Goal: Task Accomplishment & Management: Use online tool/utility

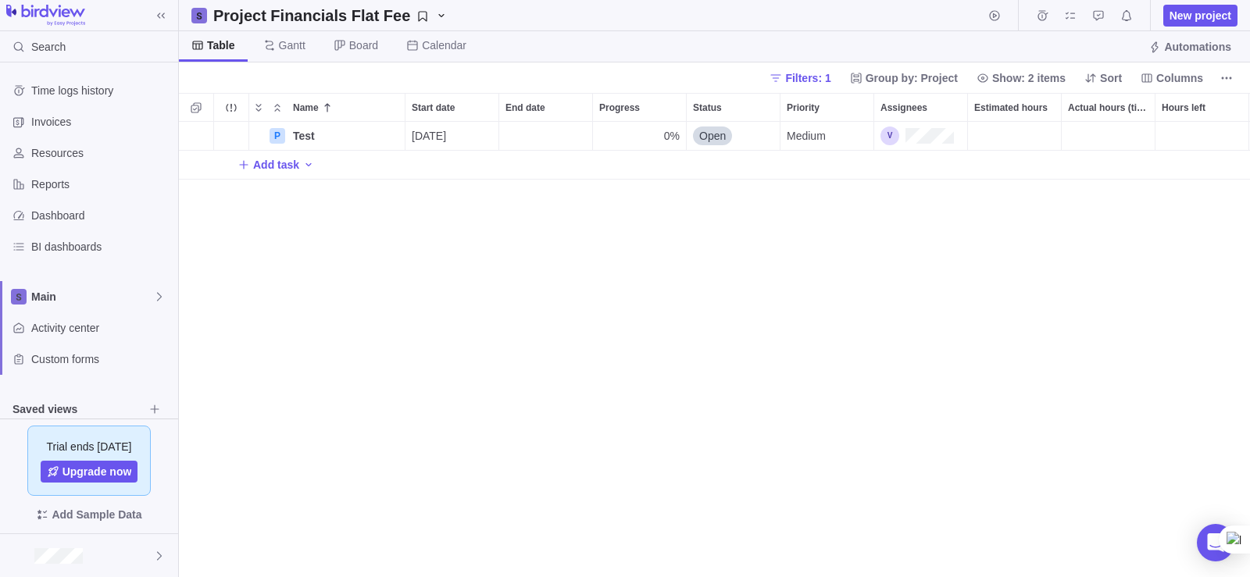
scroll to position [13, 13]
click at [1181, 19] on span "New project" at bounding box center [1201, 16] width 62 height 16
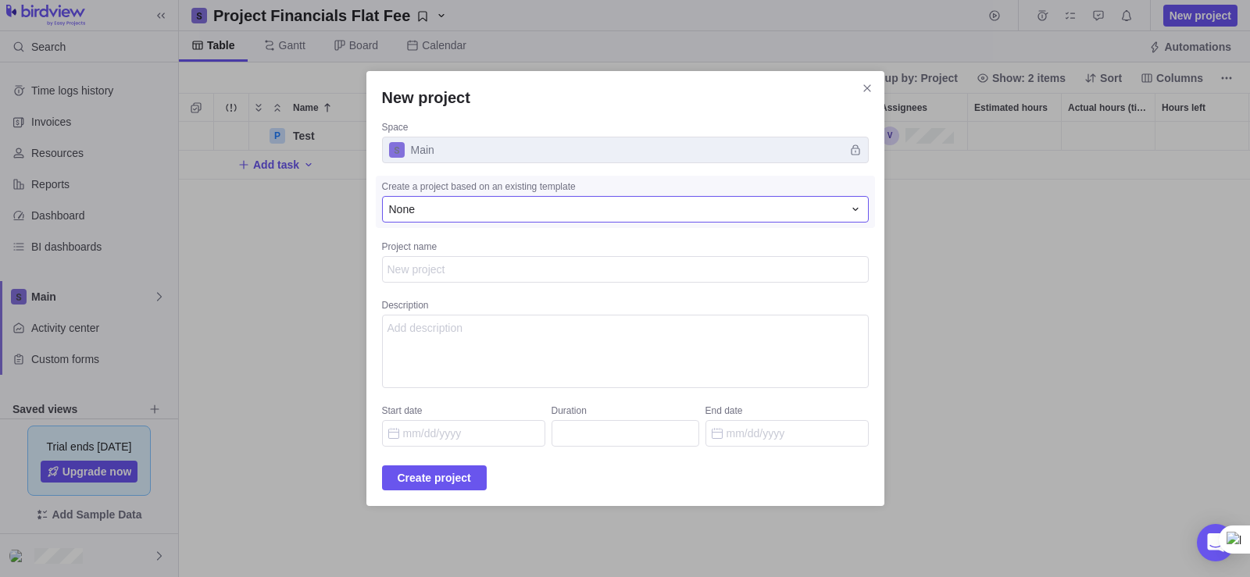
type textarea "x"
click at [488, 211] on div "None" at bounding box center [616, 210] width 454 height 16
click at [447, 278] on div "None" at bounding box center [607, 275] width 448 height 28
click at [623, 155] on span "Main" at bounding box center [625, 150] width 487 height 27
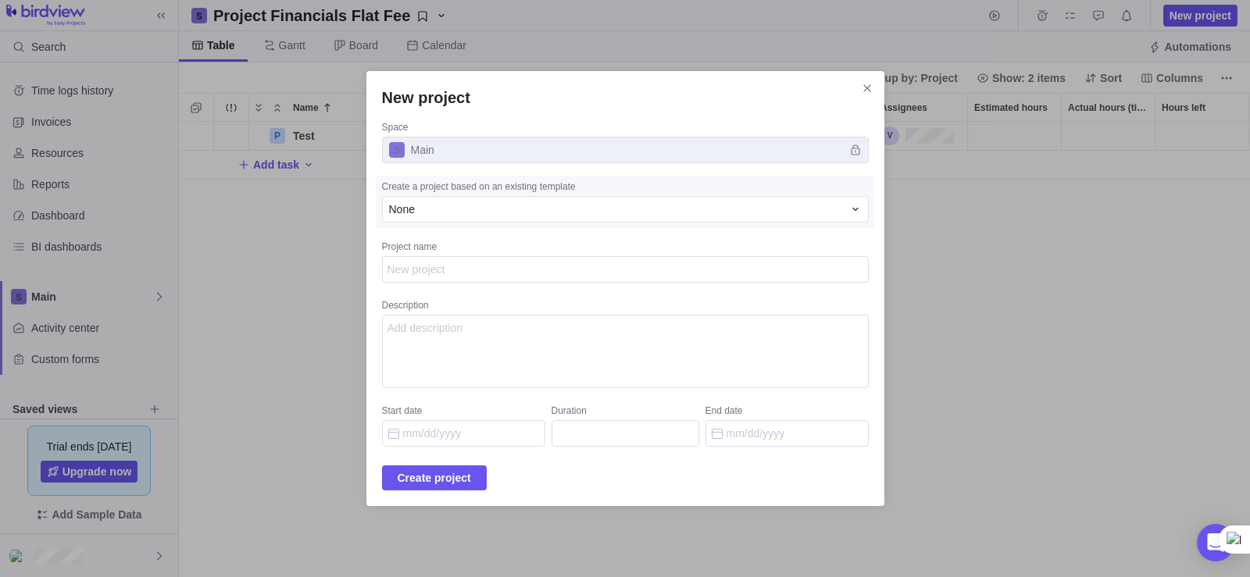
click at [623, 155] on span "Main" at bounding box center [625, 150] width 487 height 27
click at [449, 337] on textarea "Description" at bounding box center [625, 351] width 487 height 73
type textarea "e"
drag, startPoint x: 434, startPoint y: 313, endPoint x: 375, endPoint y: 313, distance: 59.4
click at [375, 313] on div "New project Space Main Create a project based on an existing template None Proj…" at bounding box center [625, 288] width 1250 height 577
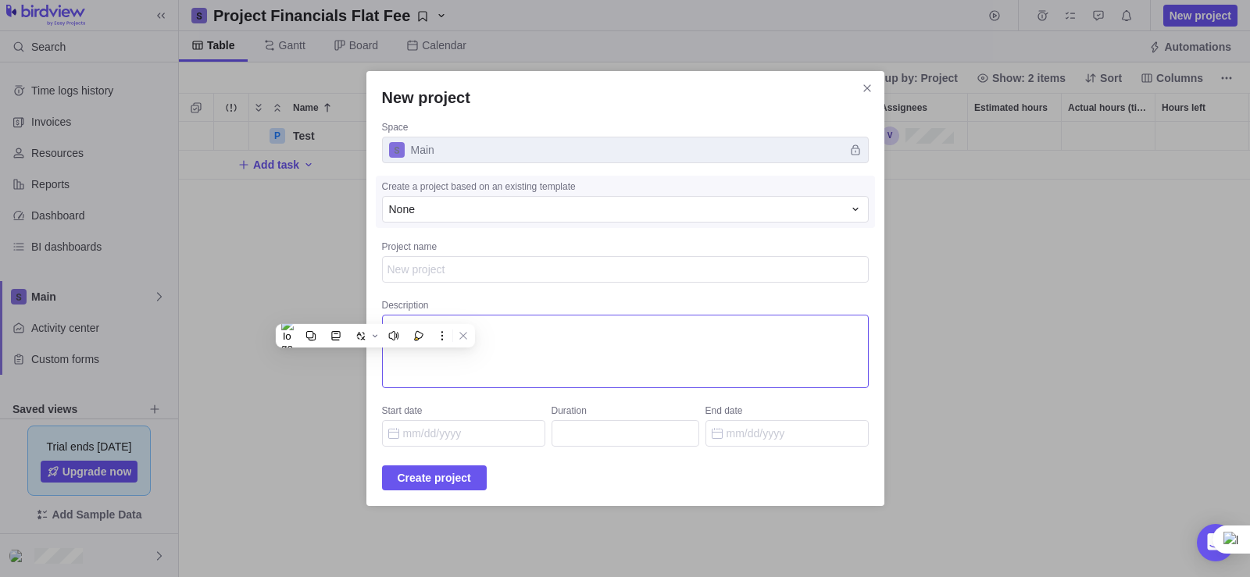
click at [492, 340] on textarea "e" at bounding box center [625, 351] width 487 height 73
paste textarea "Create a comprehensive 8-month project plan for developing a new e-commerce web…"
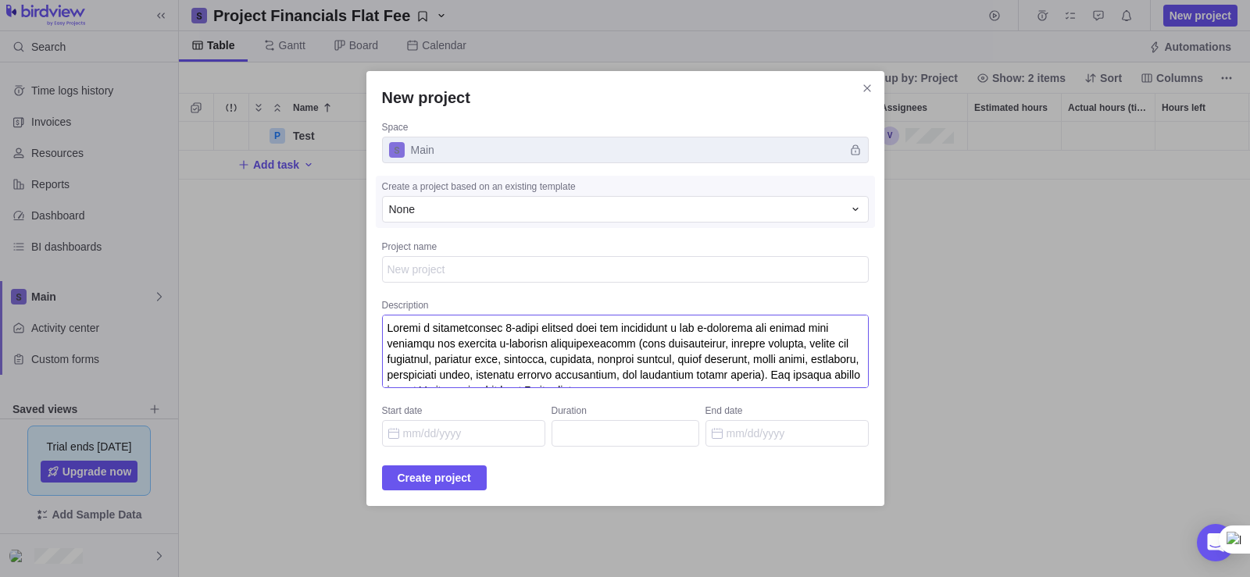
scroll to position [557, 0]
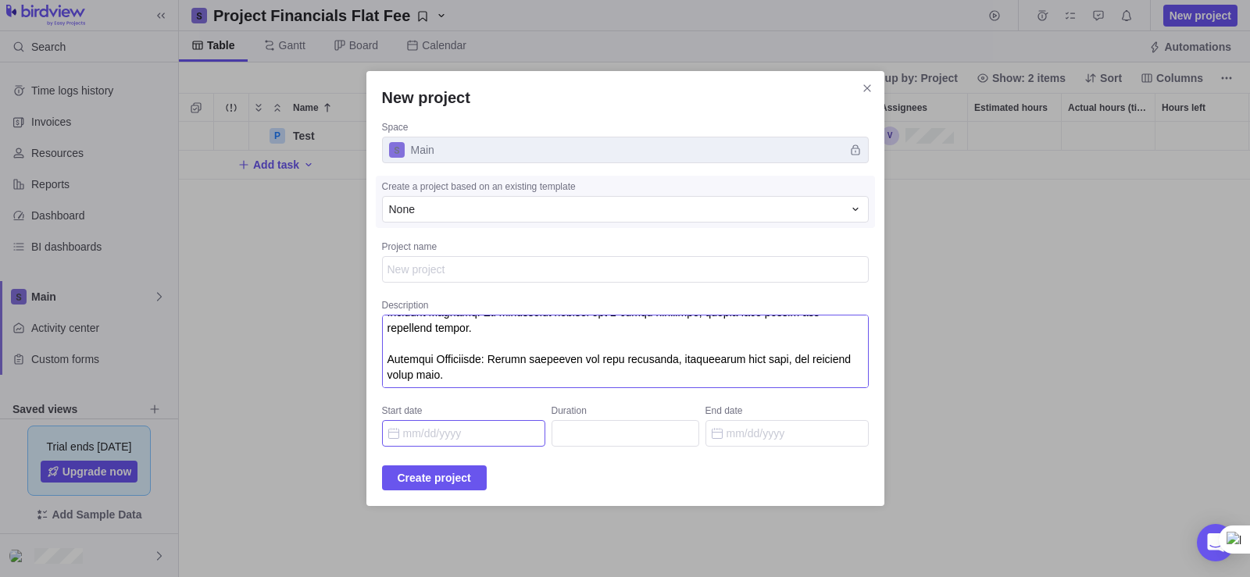
type textarea "Create a comprehensive 8-month project plan for developing a new e-commerce web…"
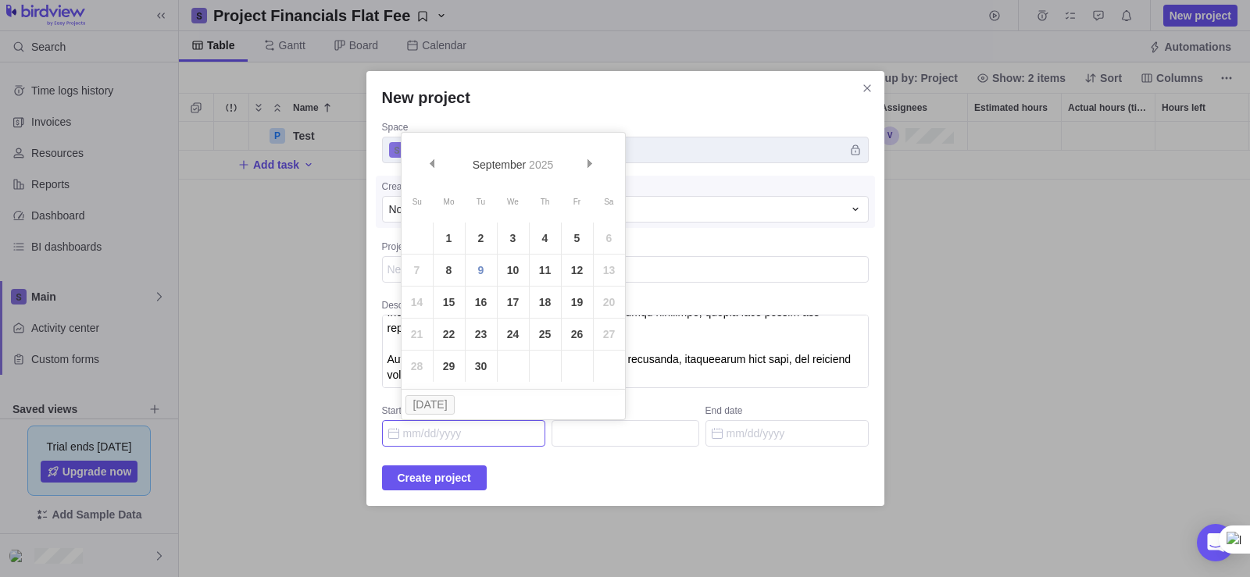
click at [445, 440] on input "Start date" at bounding box center [463, 433] width 163 height 27
click at [448, 300] on link "15" at bounding box center [449, 302] width 31 height 31
type input "[DATE]"
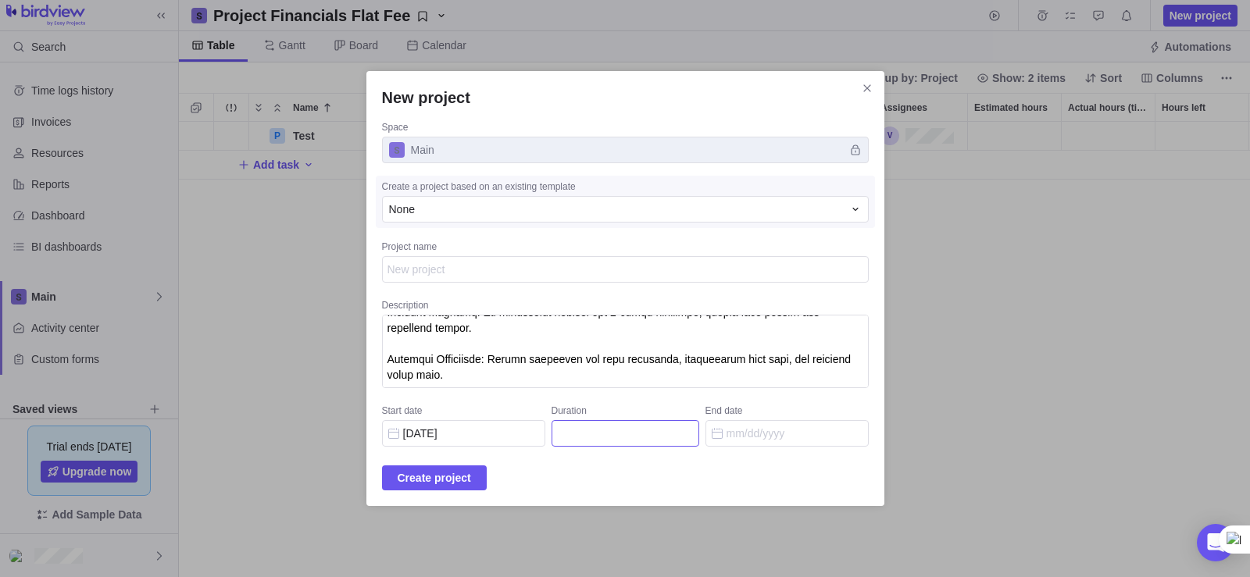
click at [674, 433] on input "Duration" at bounding box center [626, 433] width 148 height 27
type input "8"
type input "[DATE]"
type input "8"
type input "2"
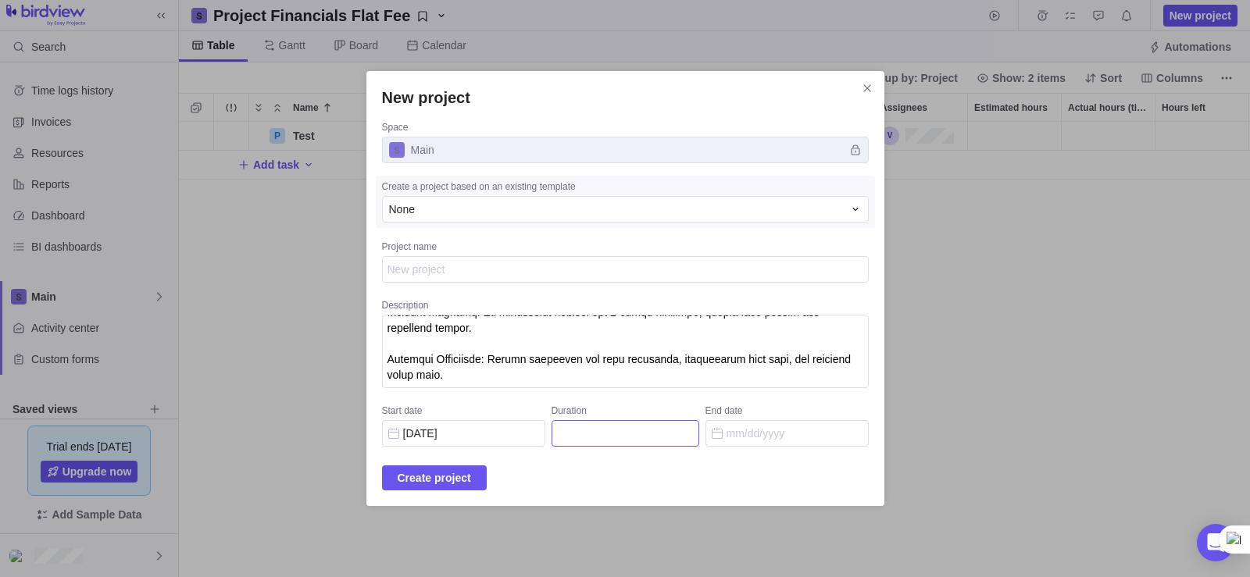
type input "[DATE]"
type input "24"
type input "[DATE]"
type input "240"
type input "[DATE]"
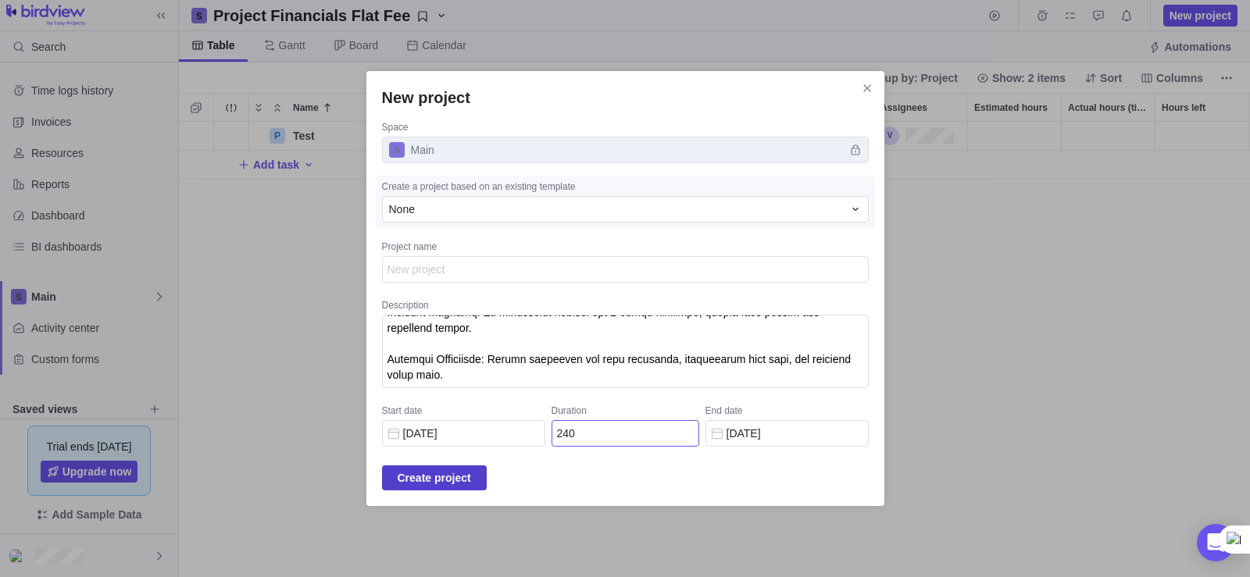
type input "240"
click at [463, 476] on span "Create project" at bounding box center [434, 478] width 73 height 19
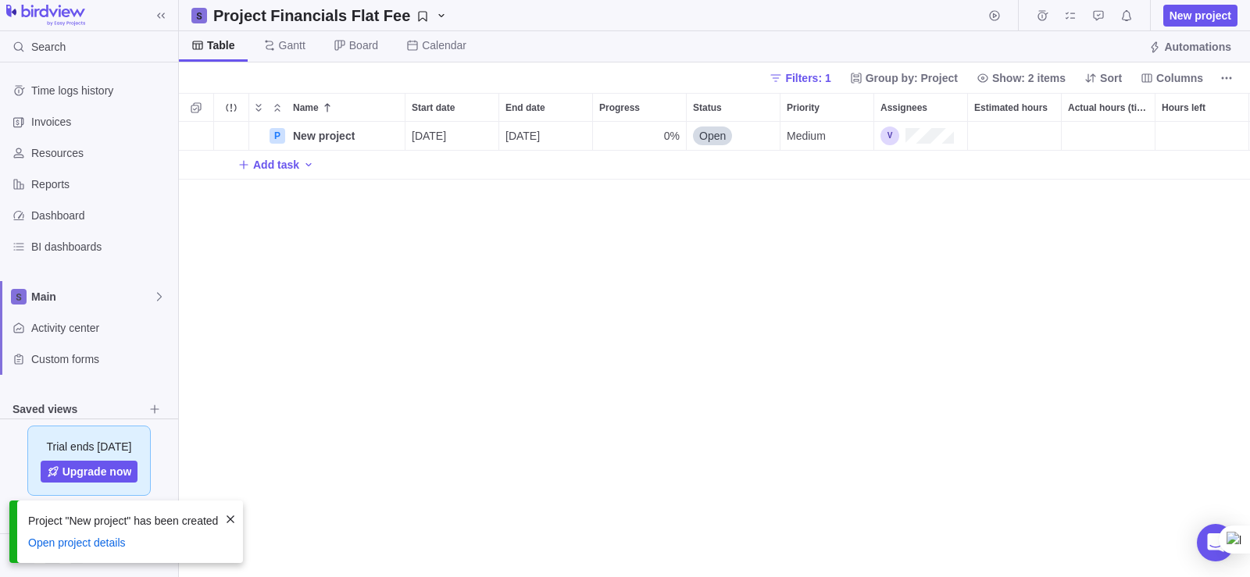
scroll to position [444, 1060]
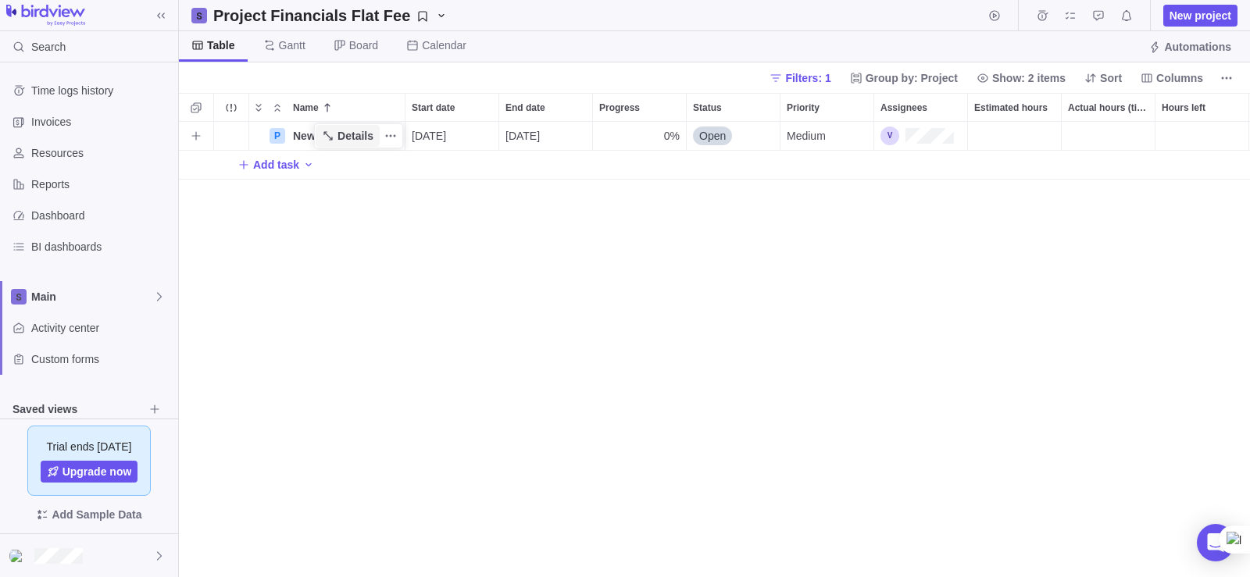
click at [324, 126] on span "Details" at bounding box center [348, 136] width 64 height 22
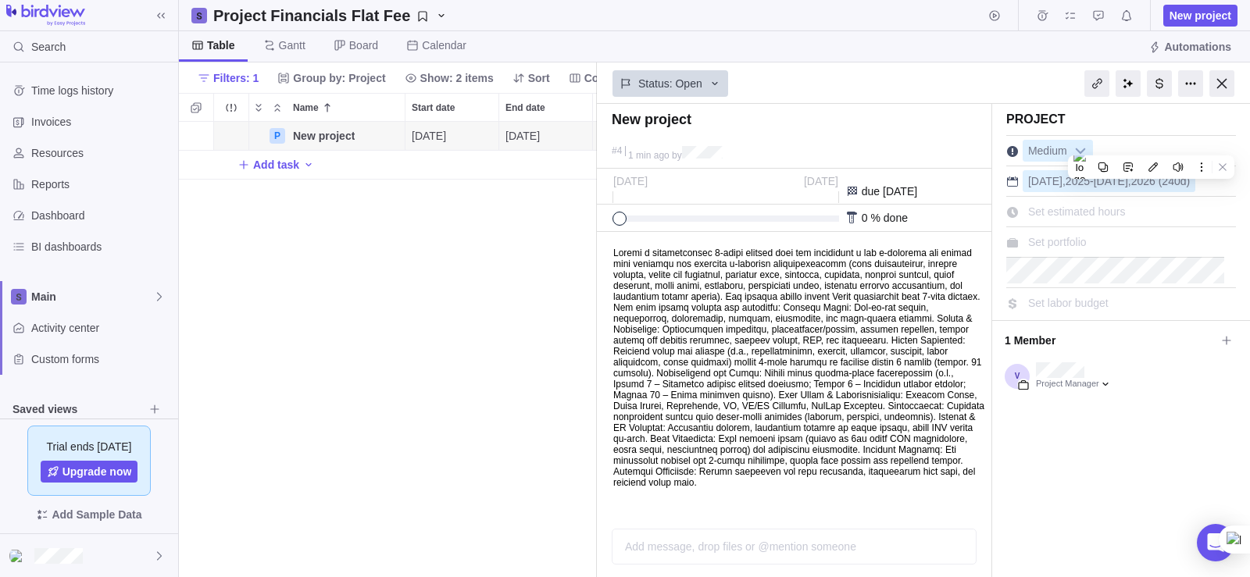
scroll to position [13, 13]
click at [66, 255] on div "BI dashboards" at bounding box center [89, 246] width 178 height 31
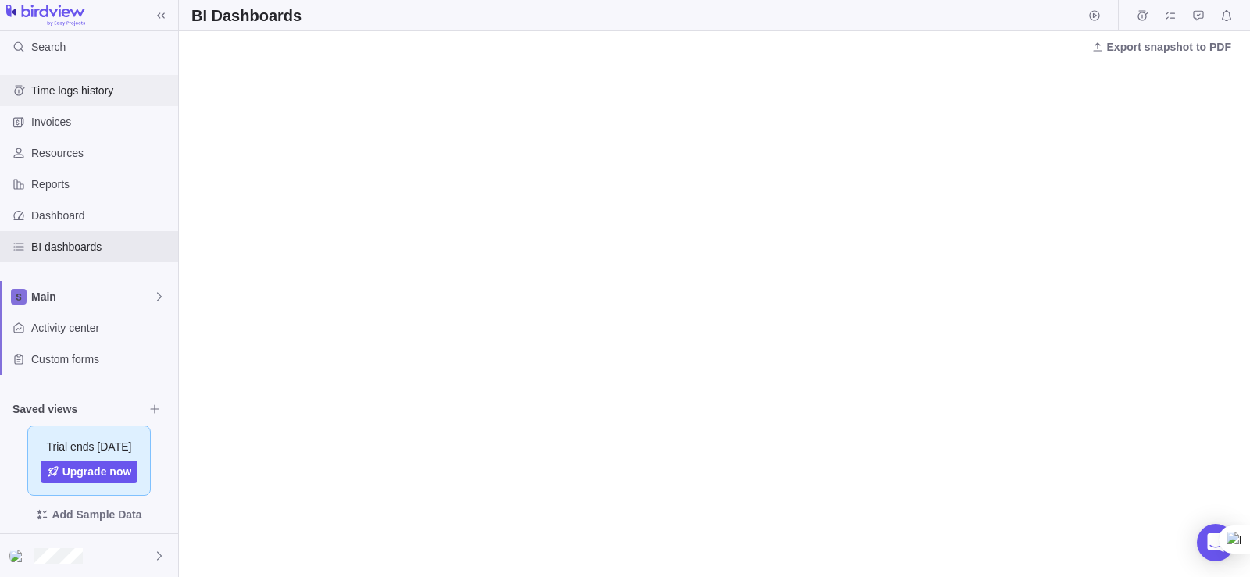
click at [73, 93] on span "Time logs history" at bounding box center [101, 91] width 141 height 16
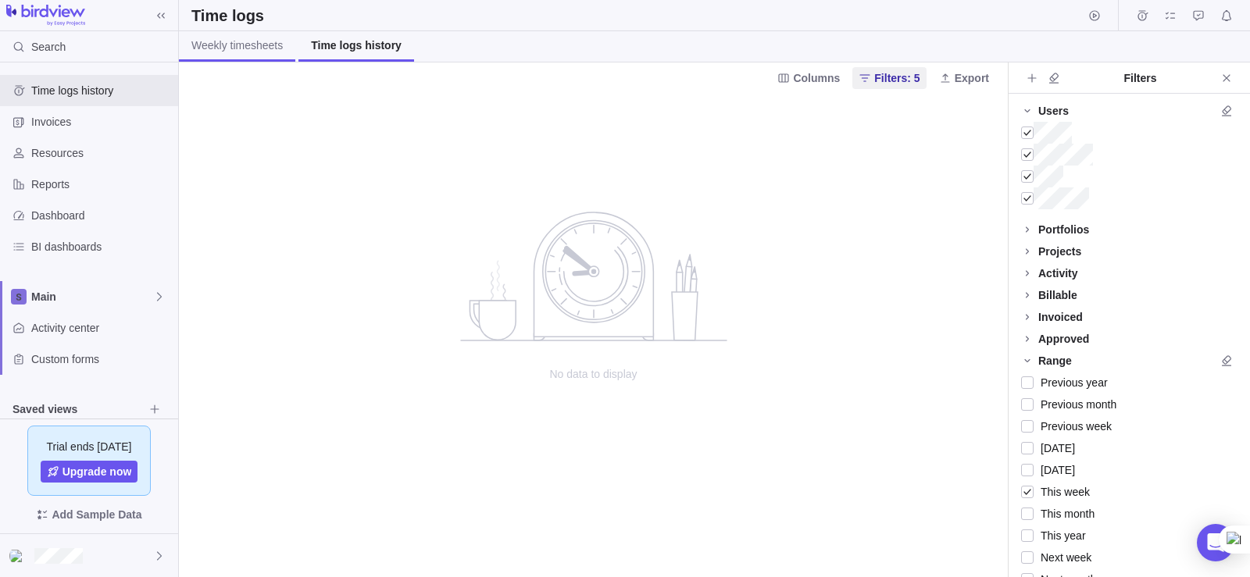
click at [244, 45] on span "Weekly timesheets" at bounding box center [236, 46] width 91 height 16
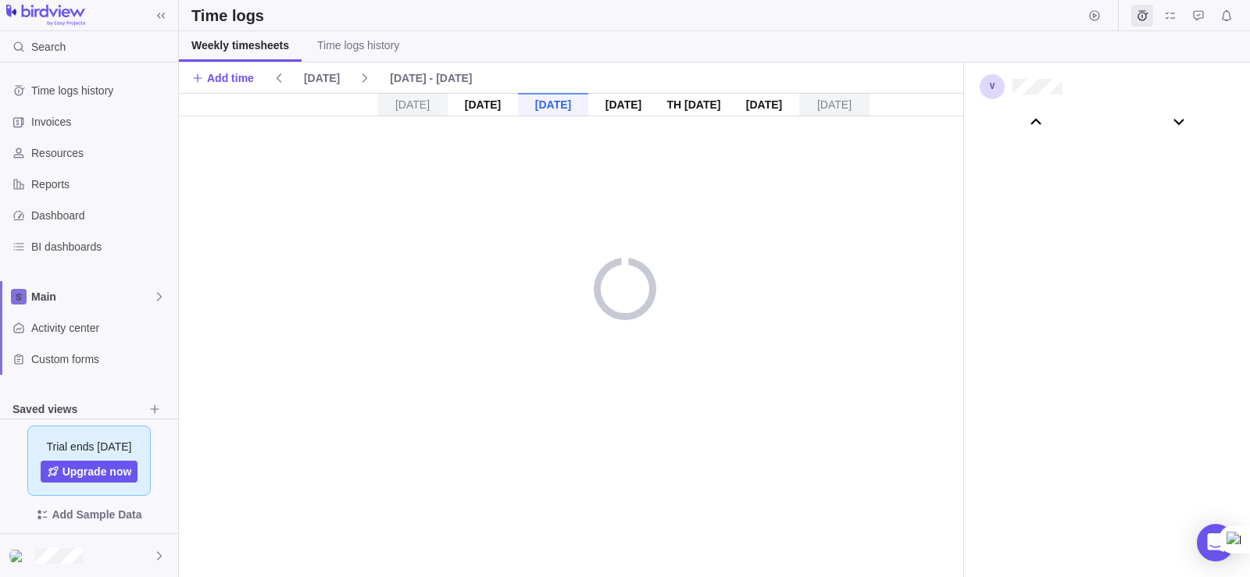
scroll to position [87164, 0]
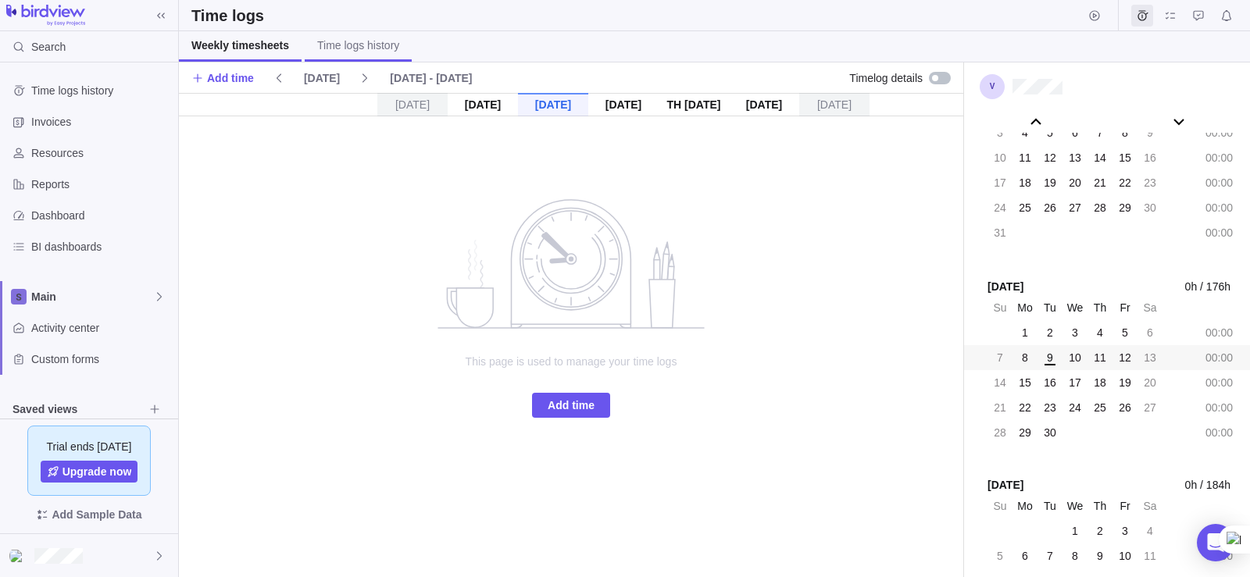
click at [317, 45] on span "Time logs history" at bounding box center [358, 46] width 82 height 16
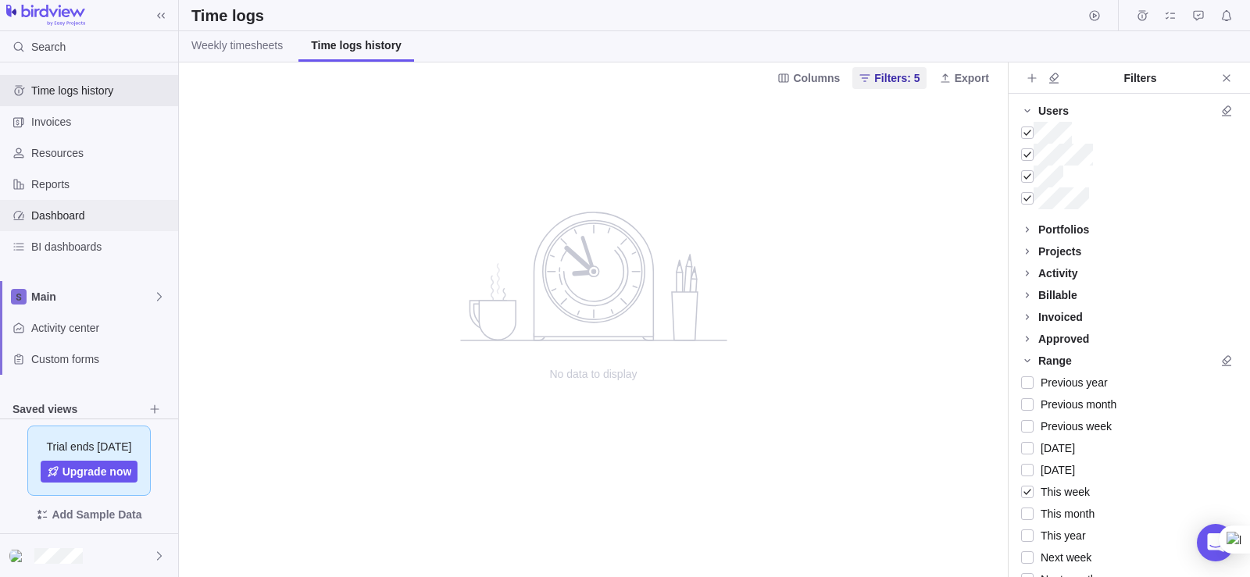
click at [52, 218] on span "Dashboard" at bounding box center [101, 216] width 141 height 16
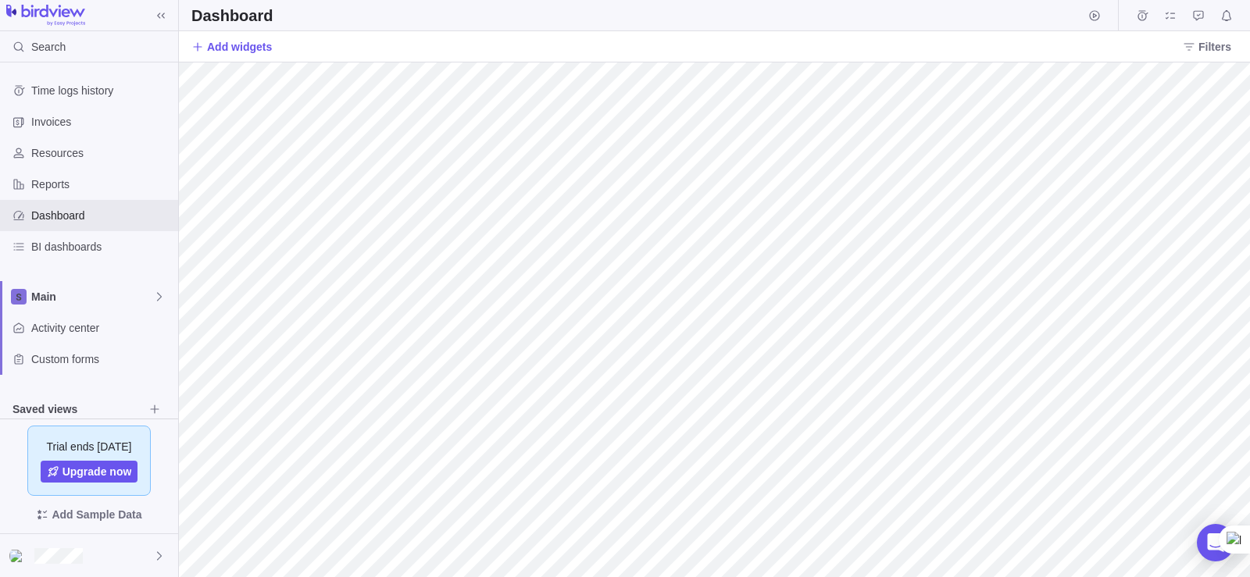
click at [207, 15] on h2 "Dashboard" at bounding box center [231, 16] width 81 height 22
click at [68, 10] on img at bounding box center [45, 16] width 79 height 22
click at [62, 330] on span "Activity center" at bounding box center [101, 328] width 141 height 16
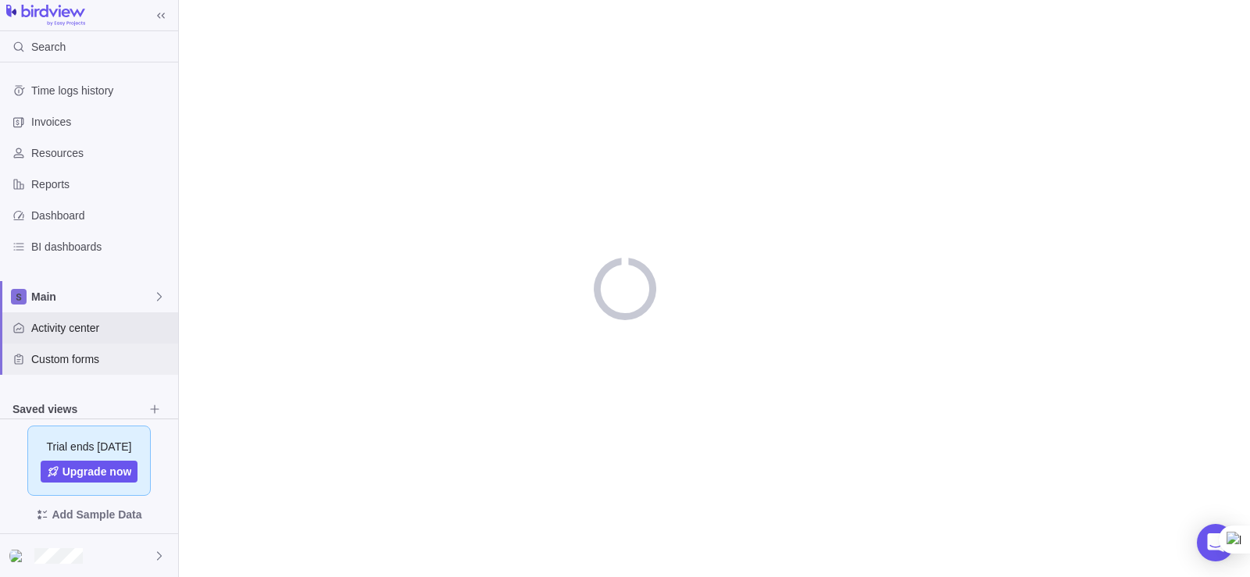
click at [62, 366] on span "Custom forms" at bounding box center [101, 360] width 141 height 16
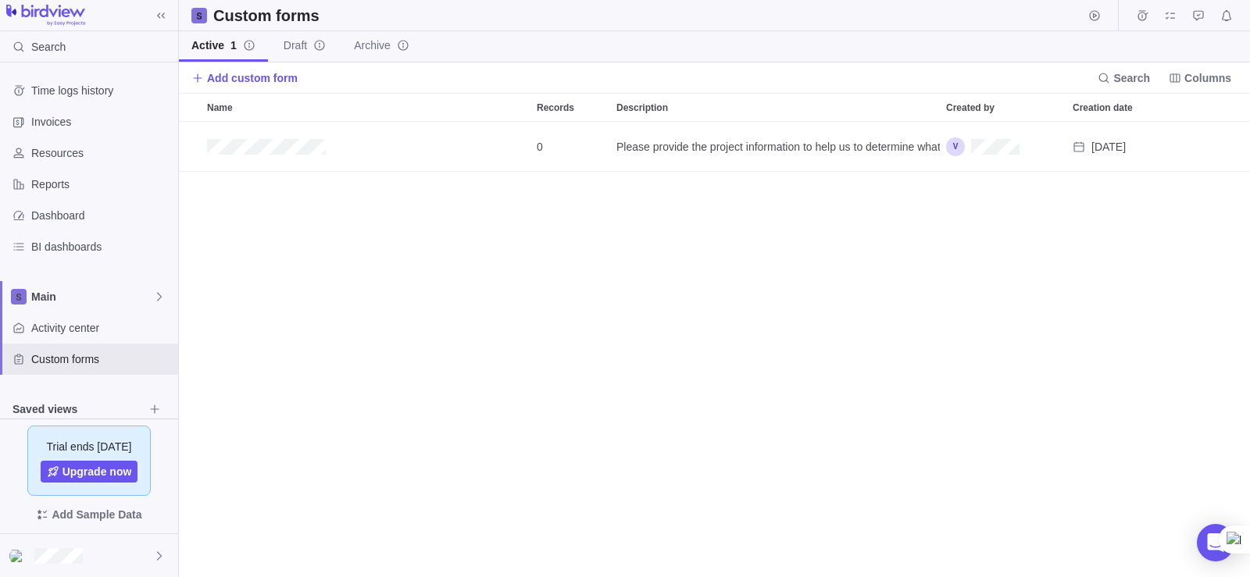
click at [39, 17] on img at bounding box center [45, 16] width 79 height 22
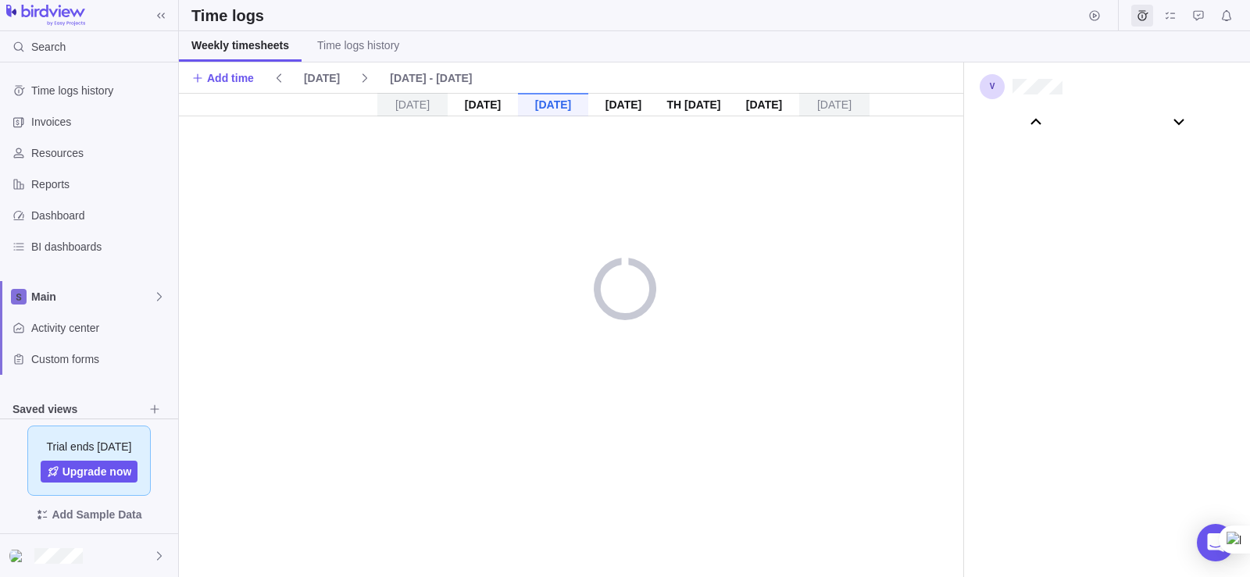
scroll to position [87164, 0]
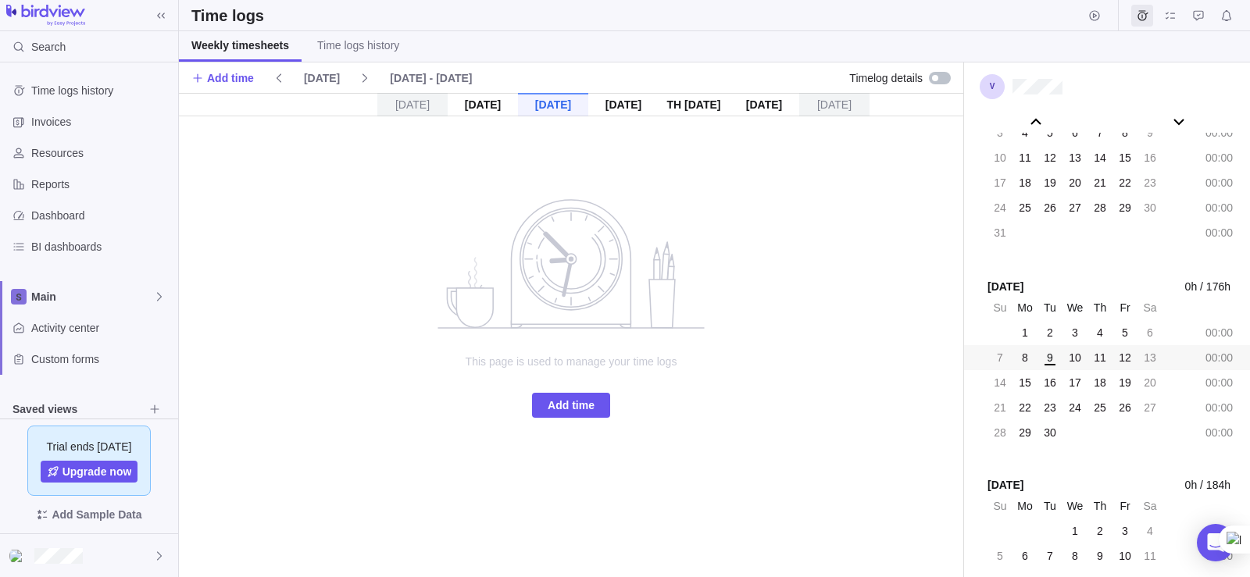
click at [940, 72] on div at bounding box center [940, 78] width 22 height 13
click at [559, 416] on span "Add time" at bounding box center [571, 405] width 78 height 25
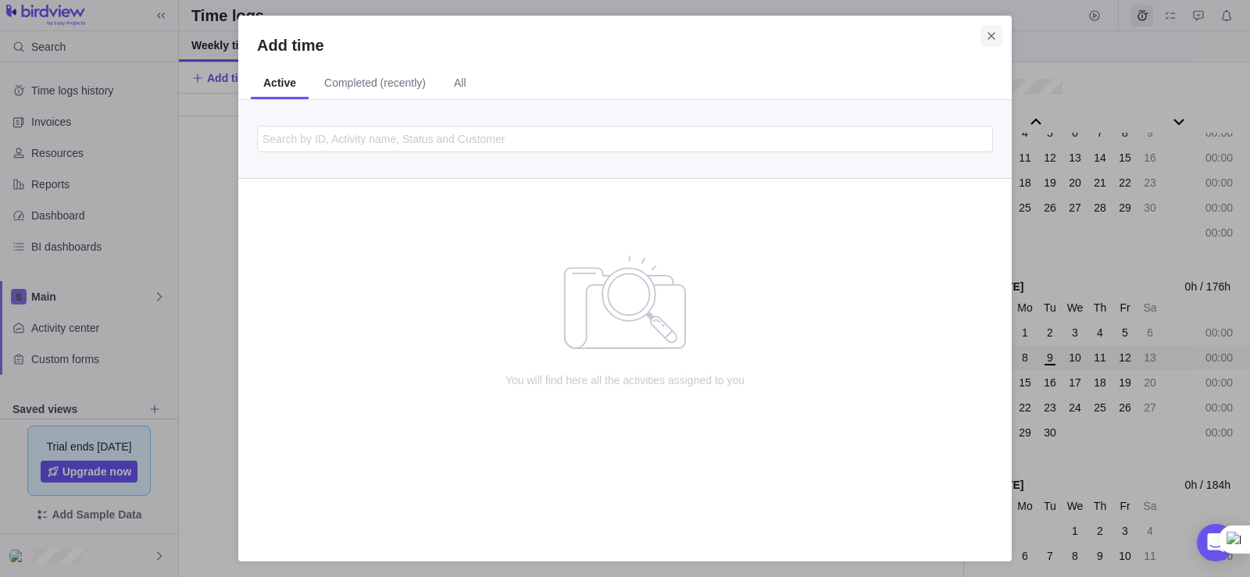
click at [995, 38] on icon "Close" at bounding box center [991, 36] width 13 height 13
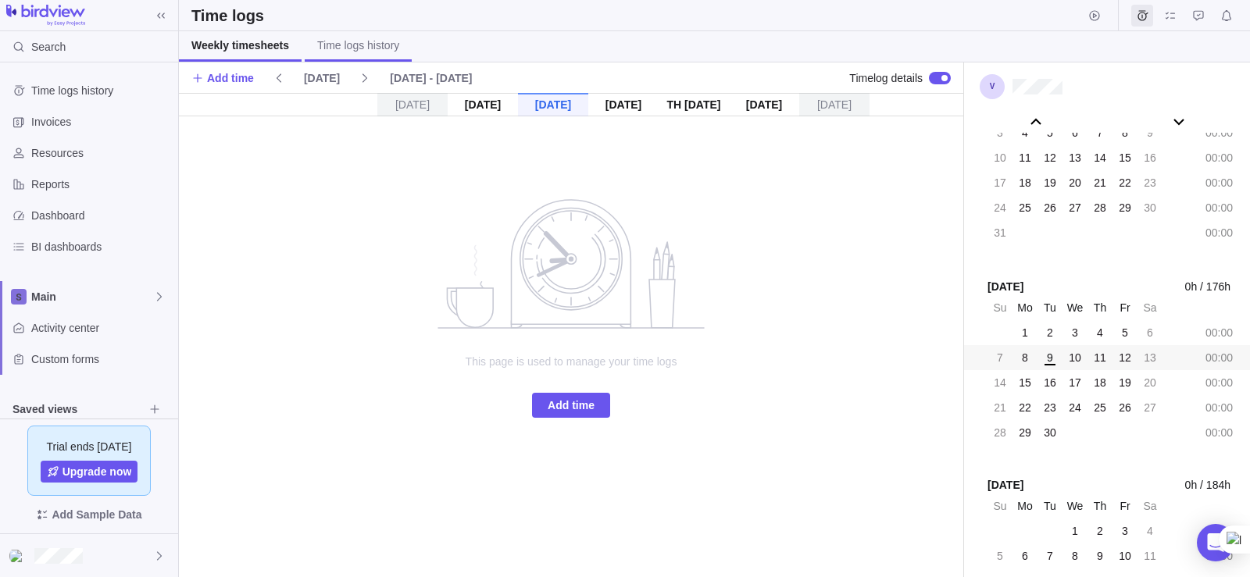
click at [331, 41] on span "Time logs history" at bounding box center [358, 46] width 82 height 16
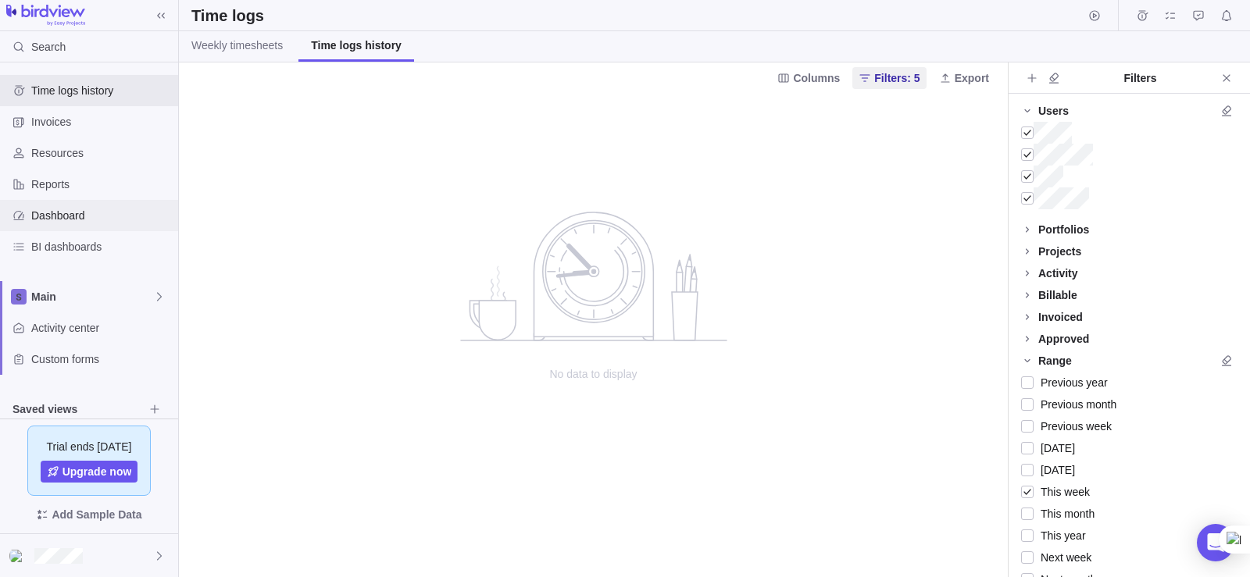
click at [58, 219] on span "Dashboard" at bounding box center [101, 216] width 141 height 16
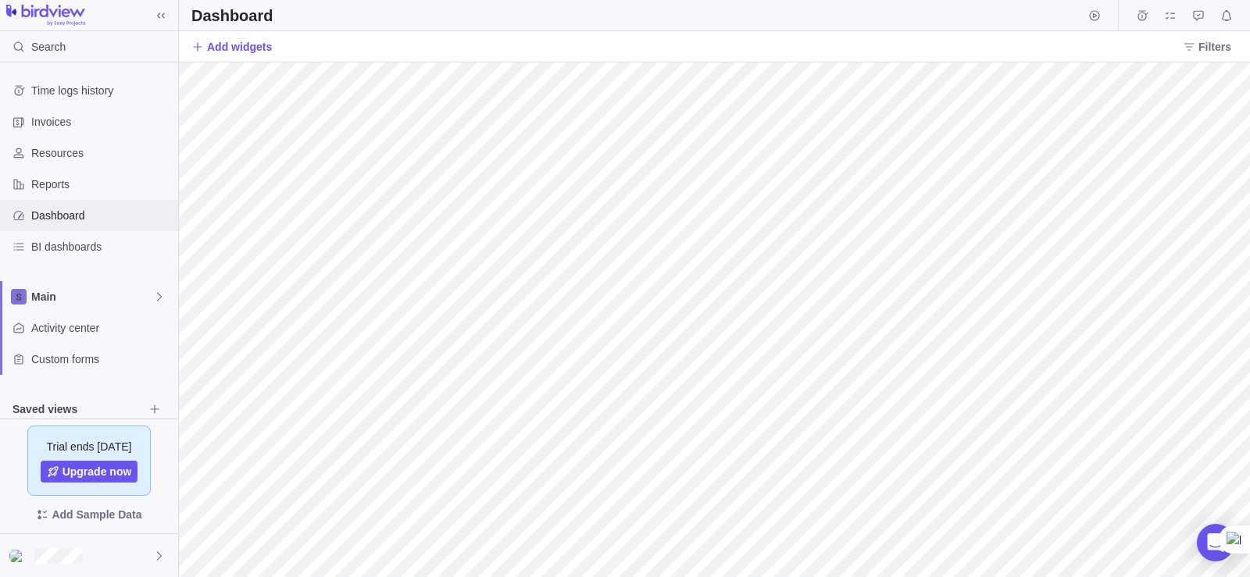
scroll to position [144, 0]
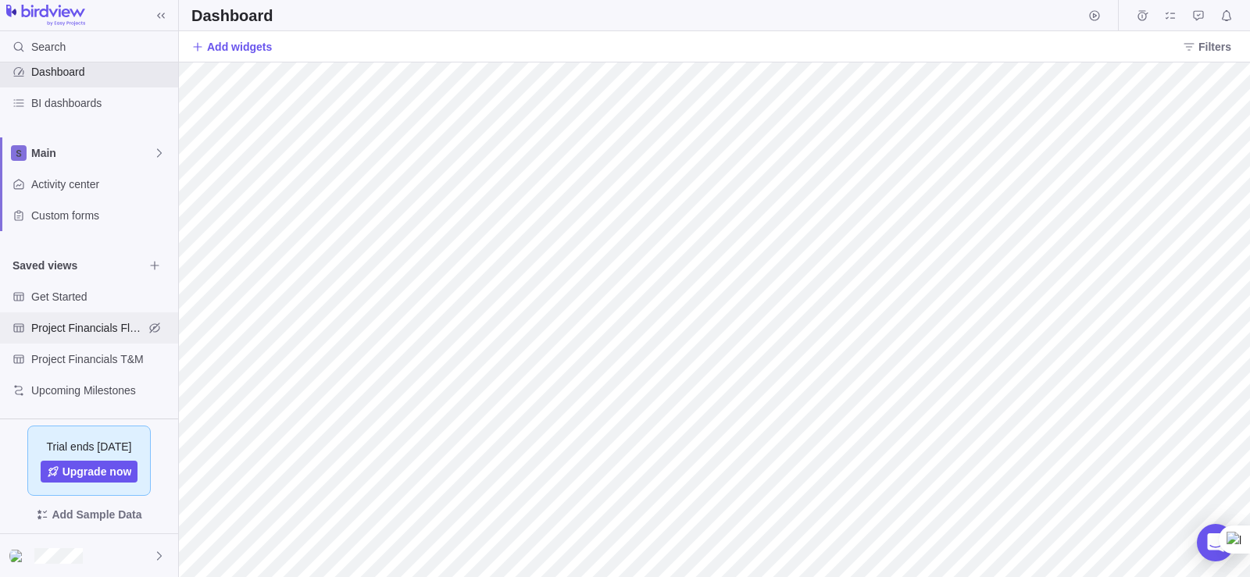
click at [80, 329] on span "Project Financials Flat Fee" at bounding box center [87, 328] width 113 height 16
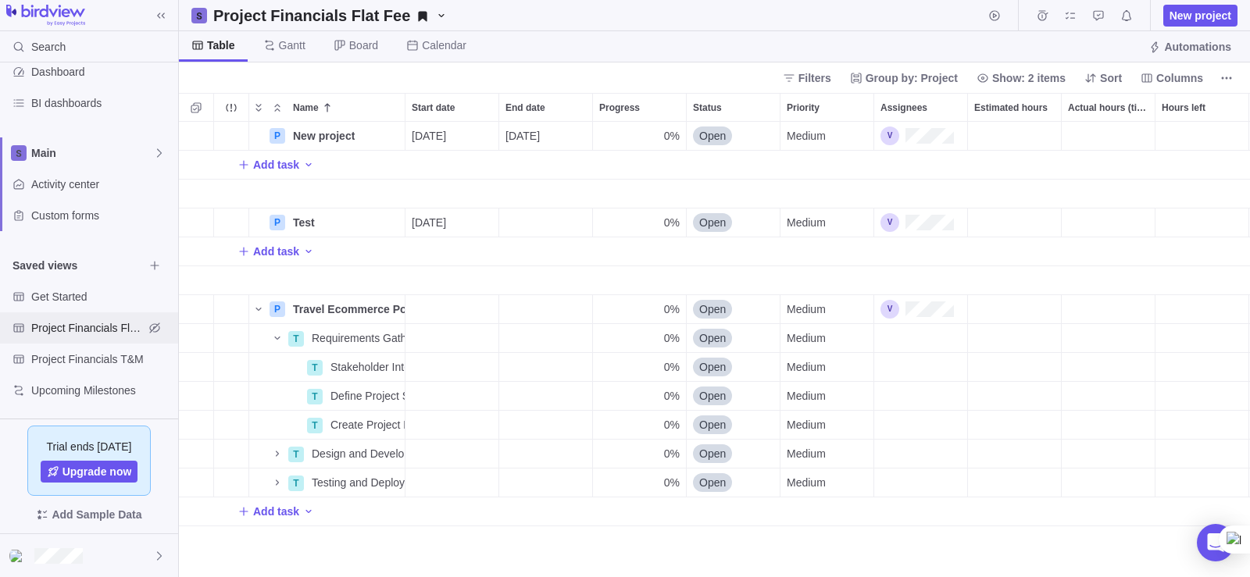
scroll to position [444, 1060]
click at [1002, 131] on div "Estimated hours" at bounding box center [1014, 136] width 93 height 28
click at [1103, 127] on div "P New project Details [DATE] [DATE] 0% Open Medium 0h $0.00 $0.00 $0.00 $0.00 $…" at bounding box center [714, 350] width 1071 height 456
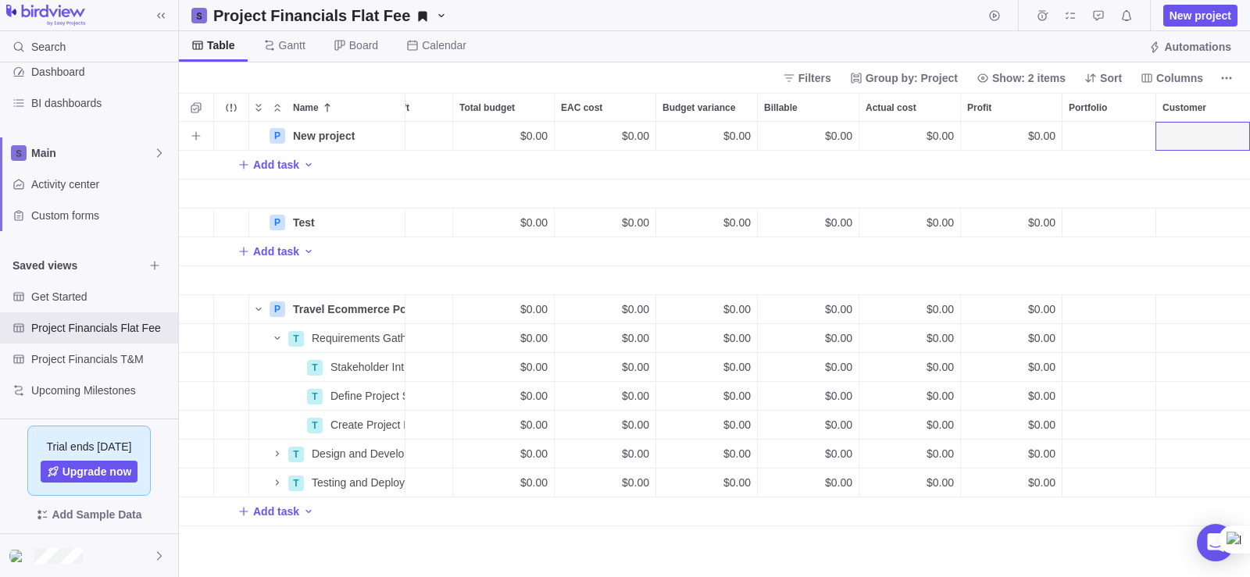
scroll to position [0, 0]
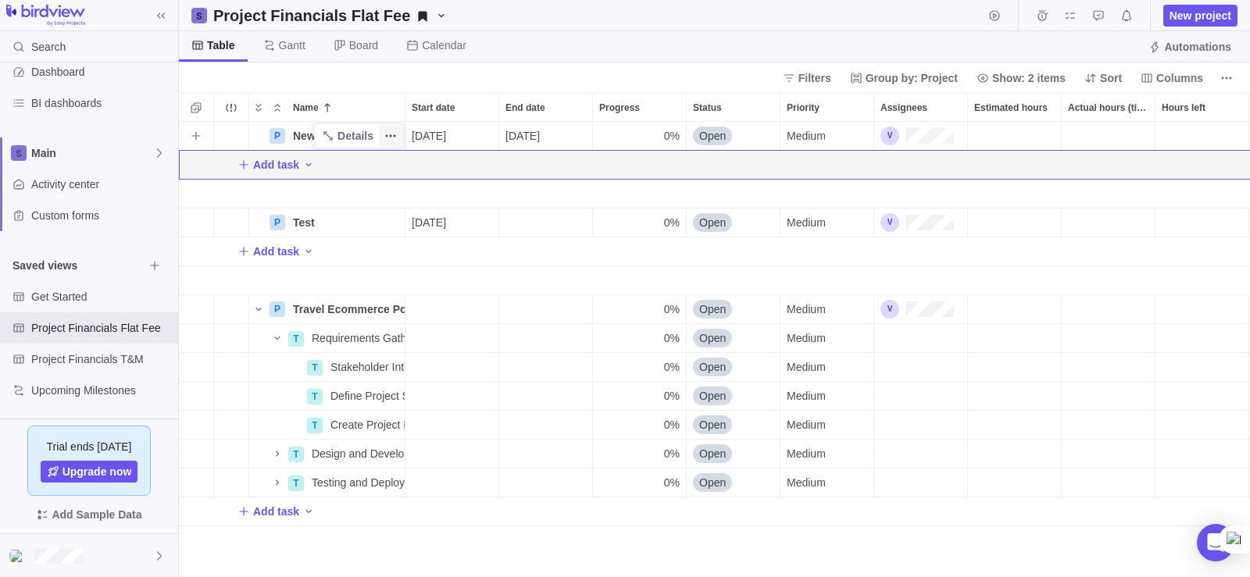
click at [384, 139] on span "More actions" at bounding box center [391, 136] width 22 height 22
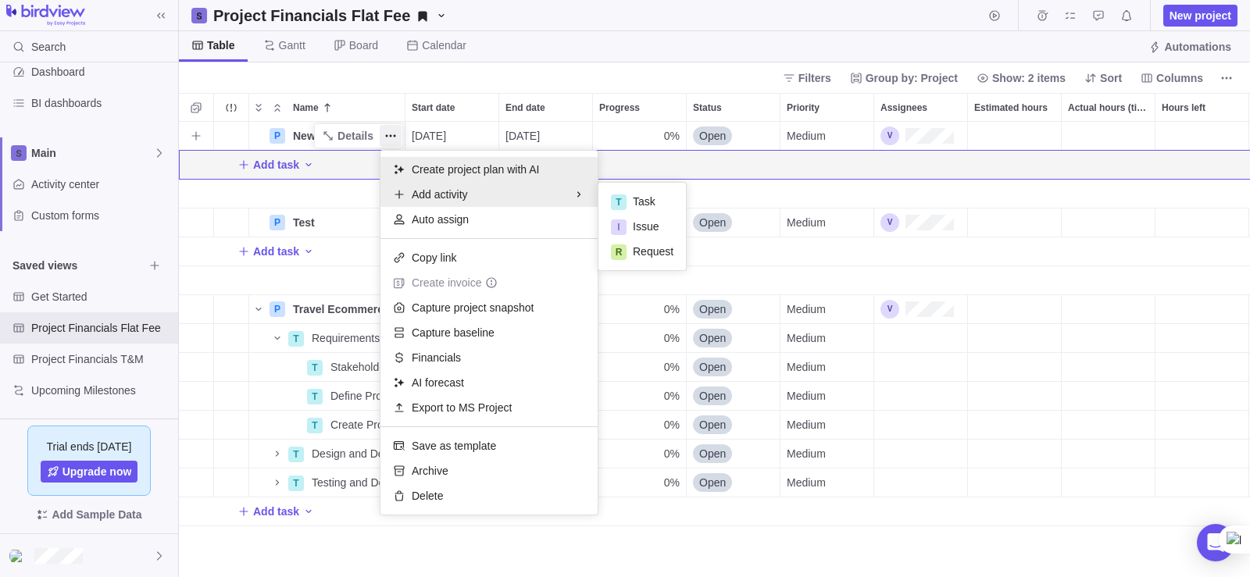
click at [478, 174] on span "Create project plan with AI" at bounding box center [475, 170] width 127 height 16
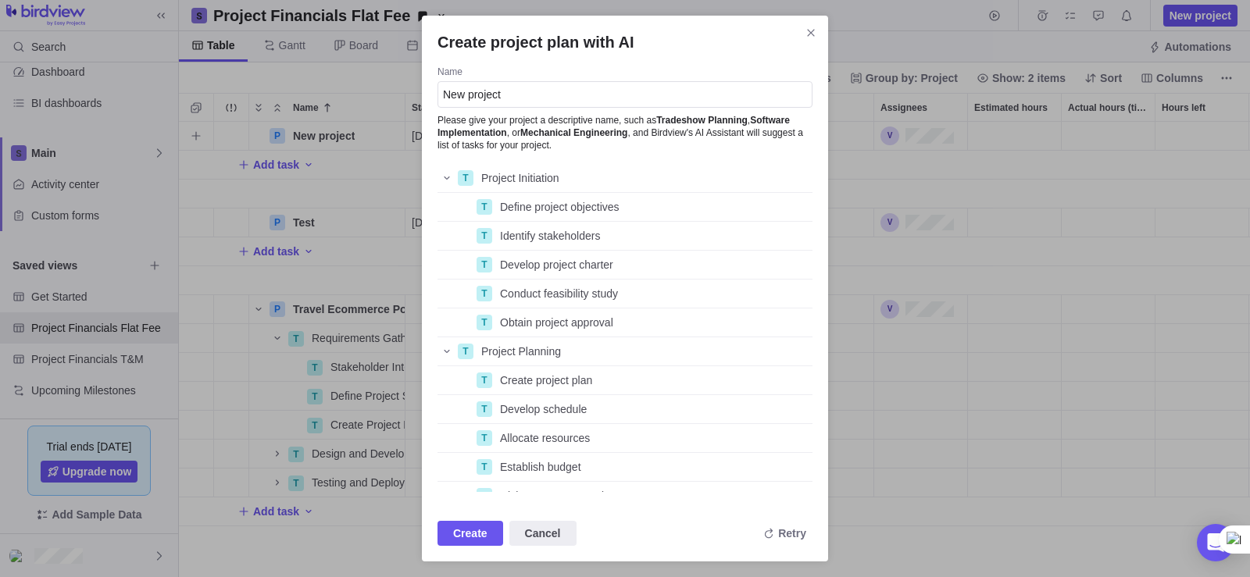
scroll to position [539, 0]
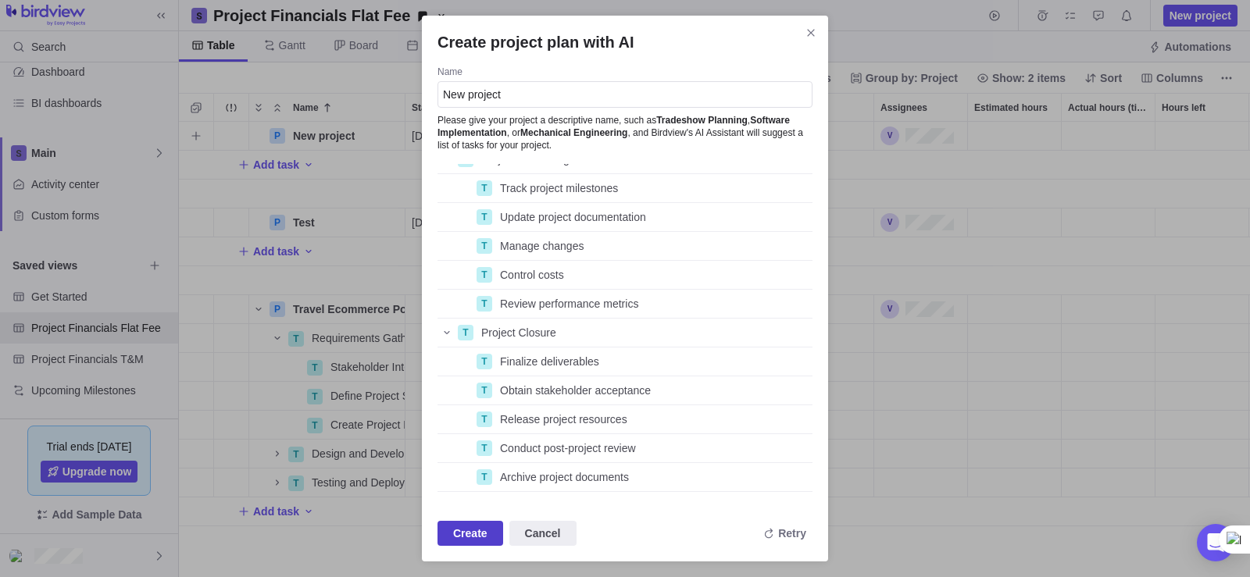
click at [455, 531] on span "Create" at bounding box center [470, 533] width 34 height 19
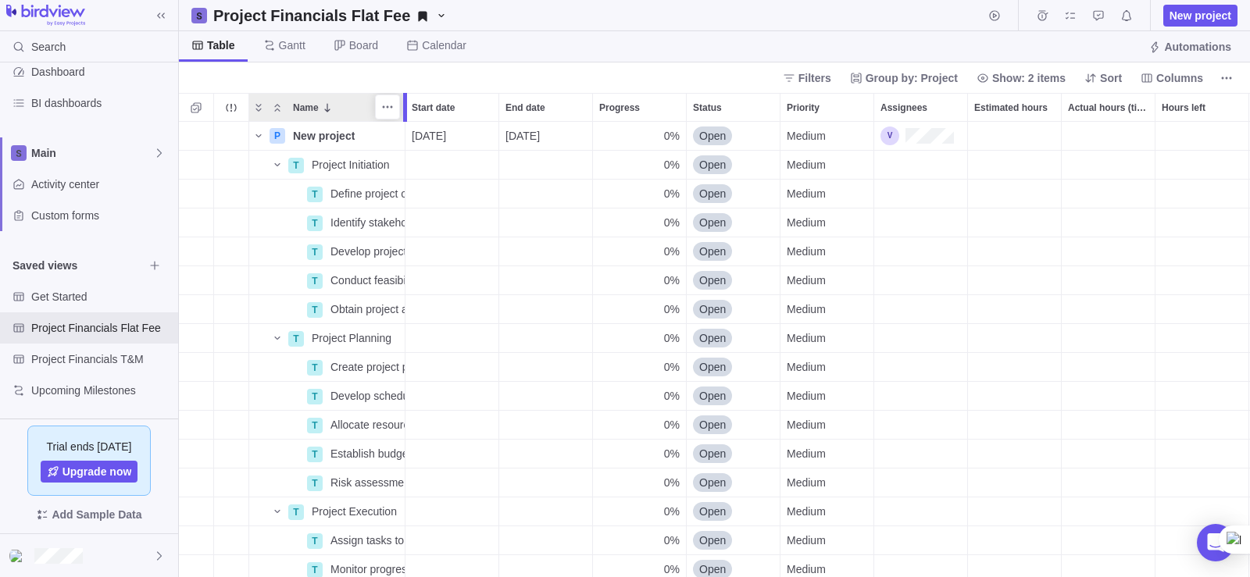
drag, startPoint x: 407, startPoint y: 103, endPoint x: 456, endPoint y: 109, distance: 48.8
click at [413, 109] on div at bounding box center [407, 107] width 13 height 29
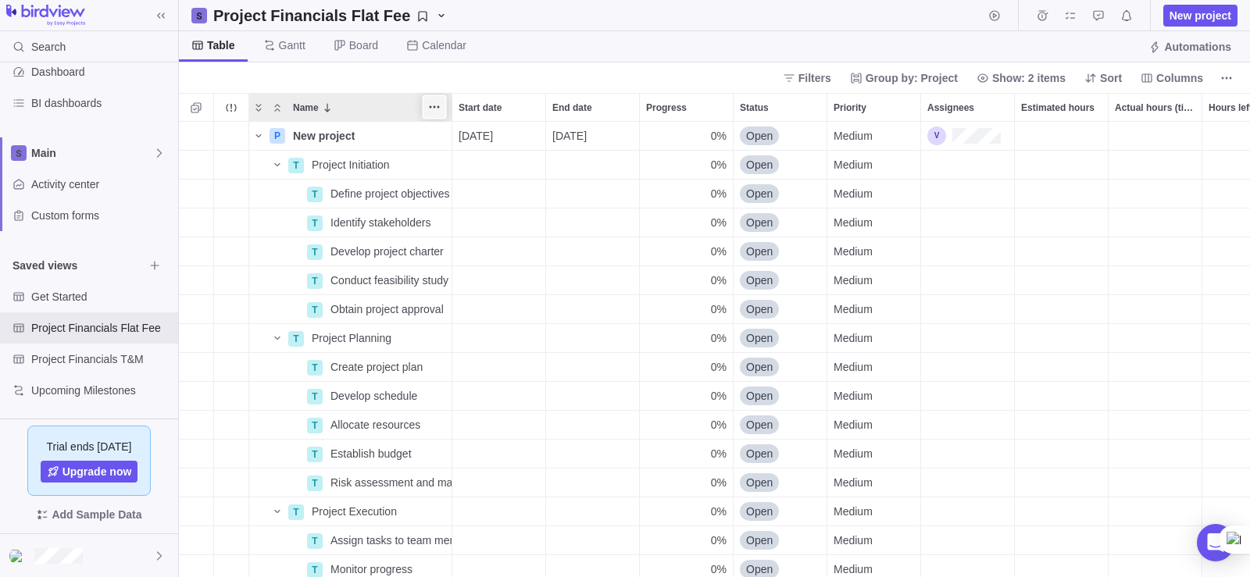
click at [440, 111] on icon "More actions" at bounding box center [434, 107] width 13 height 13
click at [620, 230] on div "Name Start date End date Progress Status Priority Assignees Estimated hours Act…" at bounding box center [714, 335] width 1071 height 484
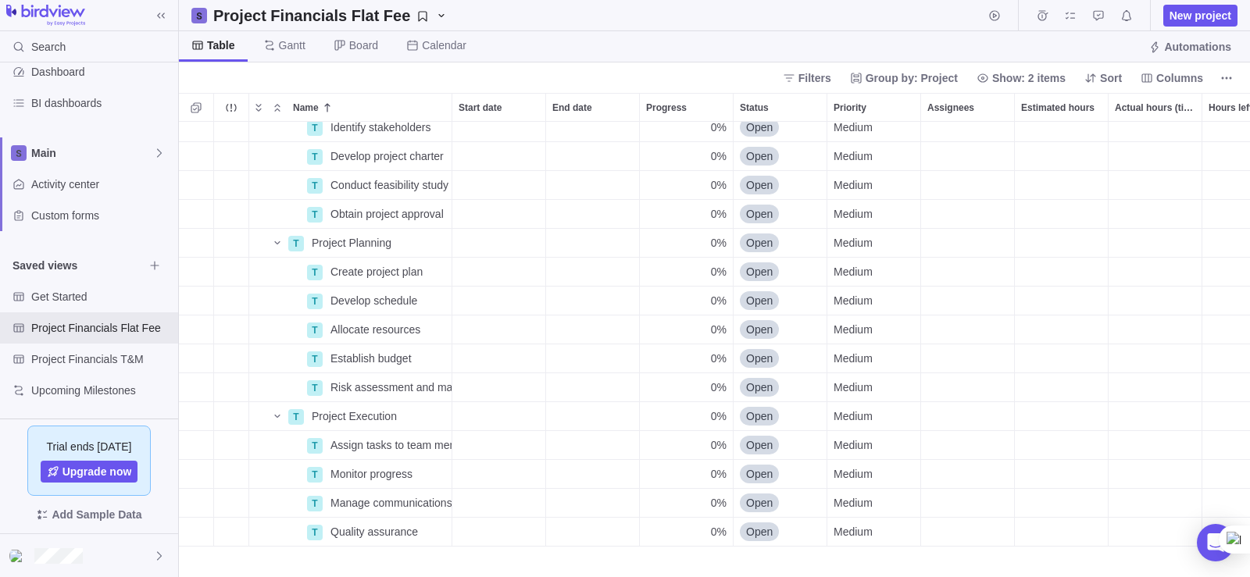
scroll to position [38, 0]
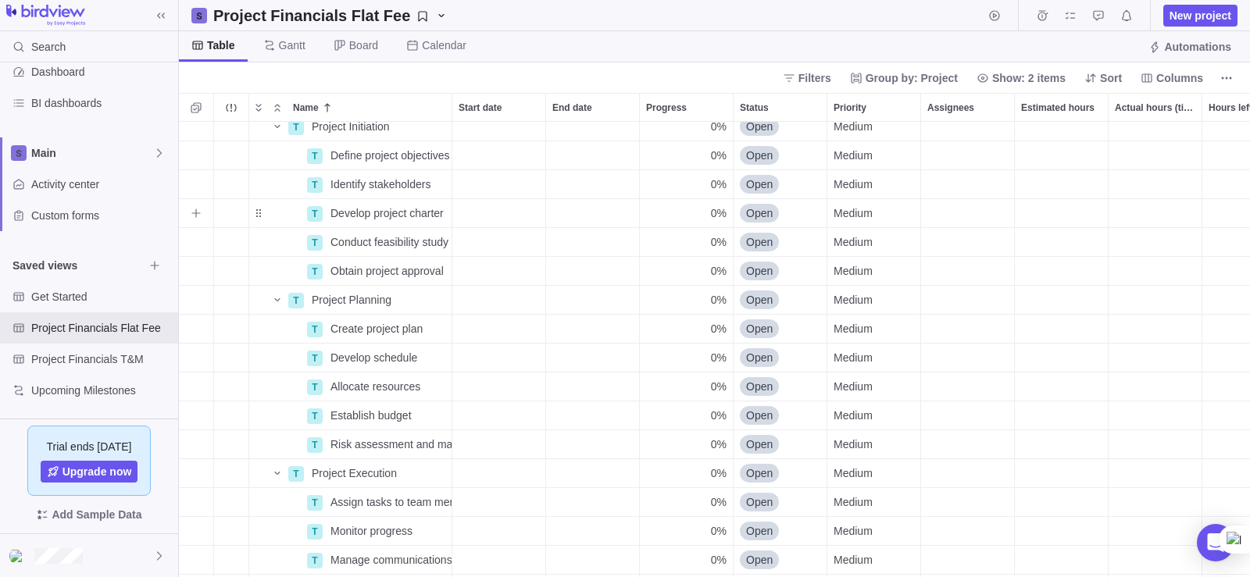
click at [1098, 200] on div "Estimated hours" at bounding box center [1061, 213] width 93 height 28
click at [1040, 95] on div "Name Start date End date Progress Status Priority Assignees Estimated hours Act…" at bounding box center [714, 335] width 1071 height 484
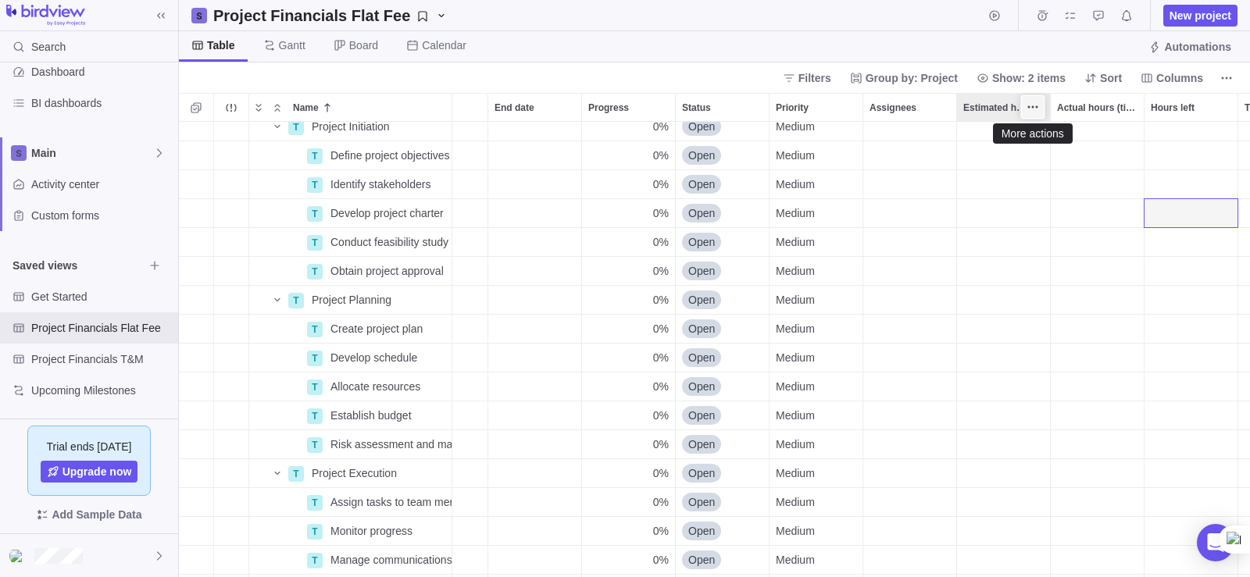
click at [1042, 101] on span "More actions" at bounding box center [1033, 107] width 22 height 22
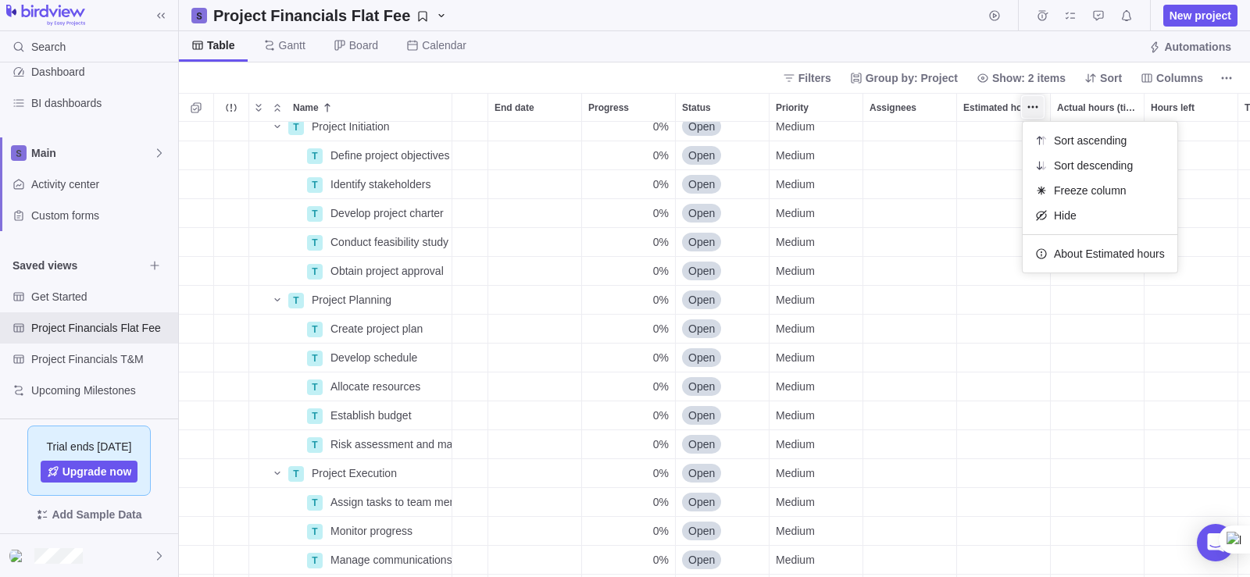
click at [1085, 118] on div "Name Start date End date Progress Status Priority Assignees Estimated hours Act…" at bounding box center [714, 335] width 1071 height 484
click at [1192, 113] on span "Hours left" at bounding box center [1173, 108] width 44 height 16
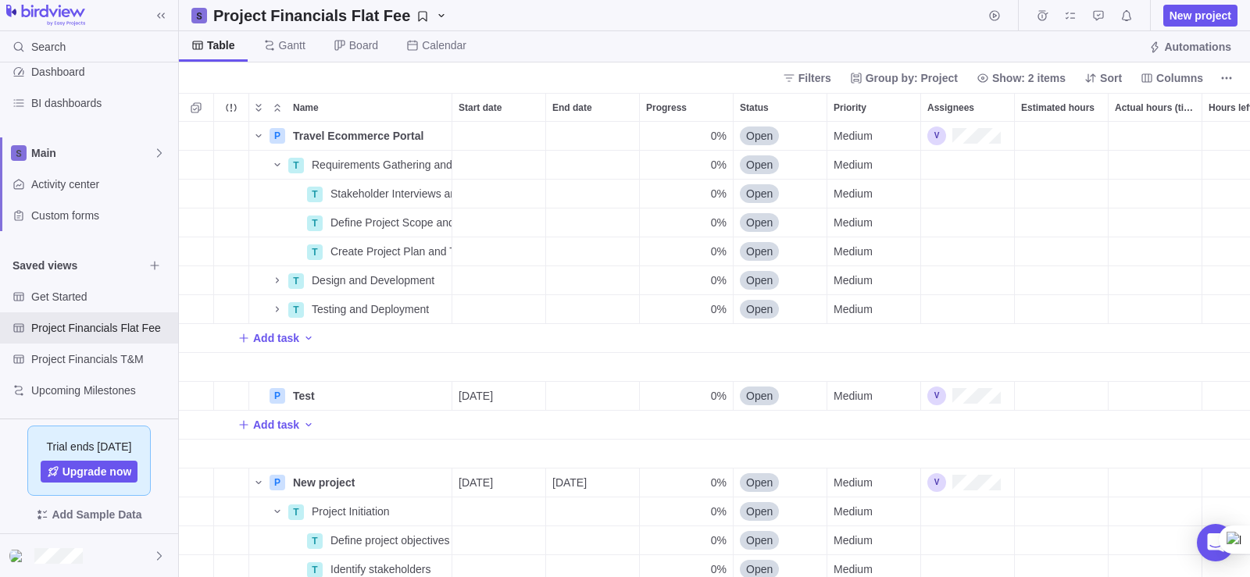
scroll to position [444, 1060]
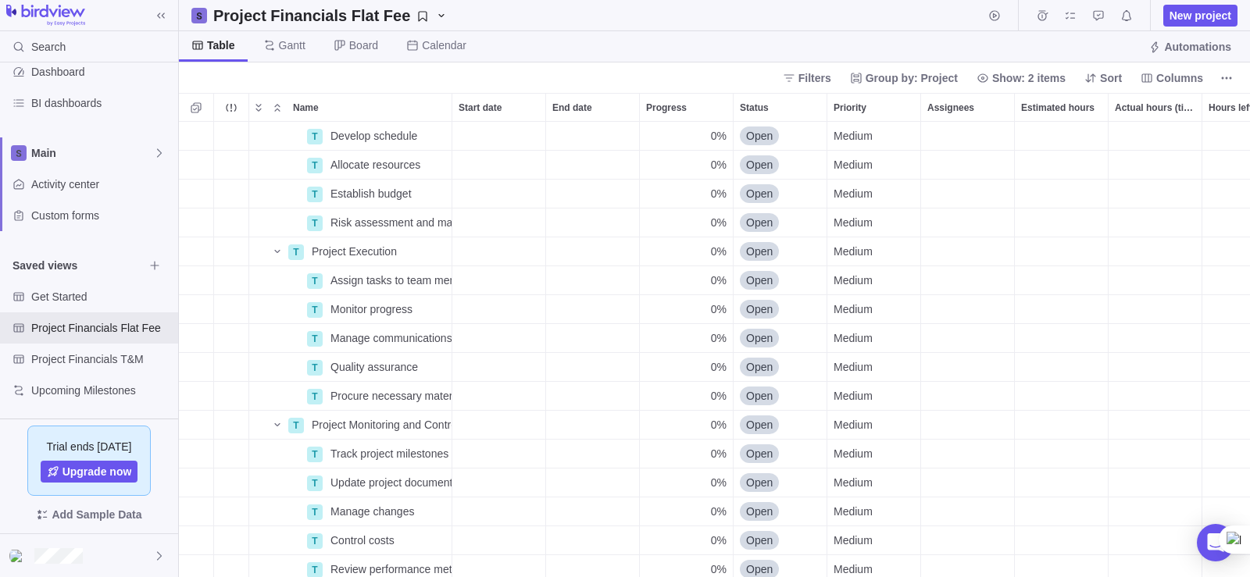
drag, startPoint x: 749, startPoint y: 565, endPoint x: 778, endPoint y: 574, distance: 30.4
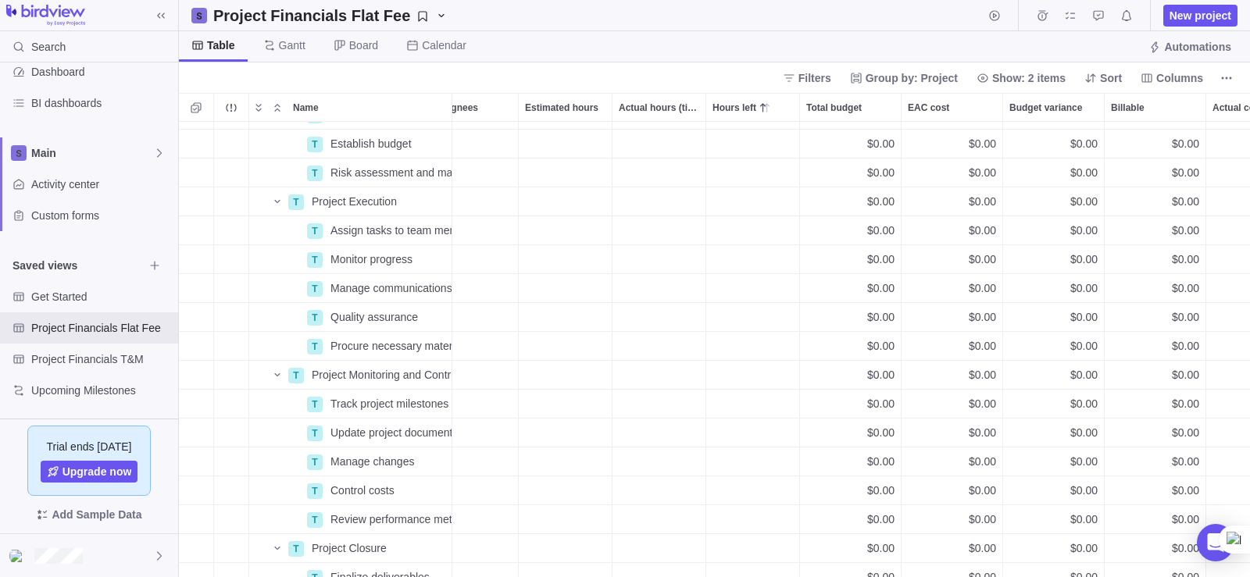
scroll to position [0, 0]
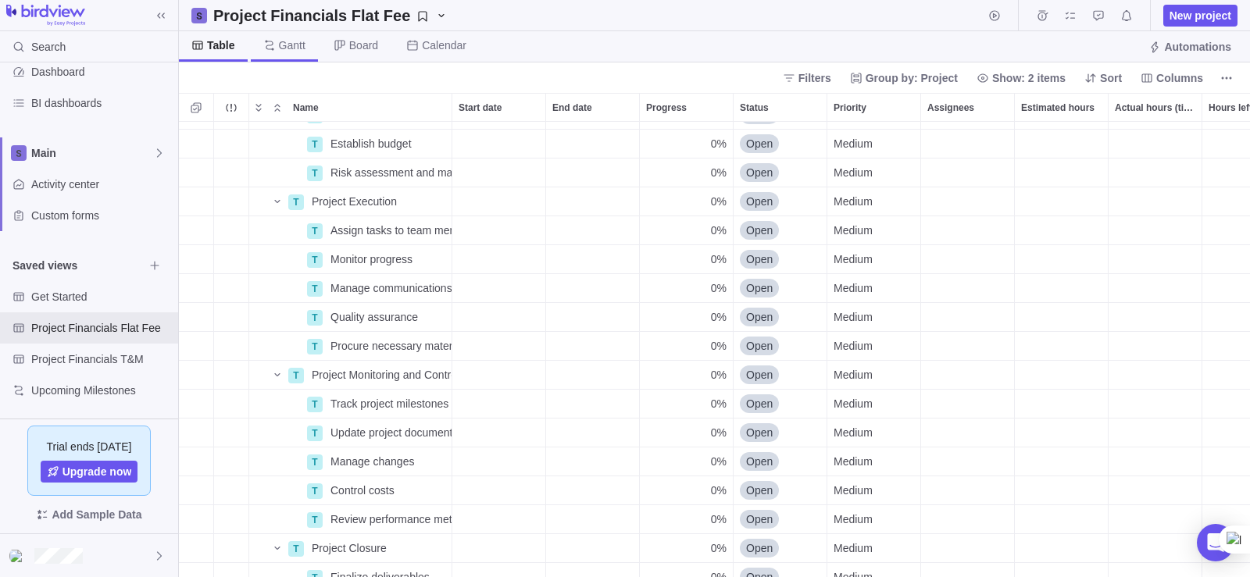
click at [295, 49] on span "Gantt" at bounding box center [292, 46] width 27 height 16
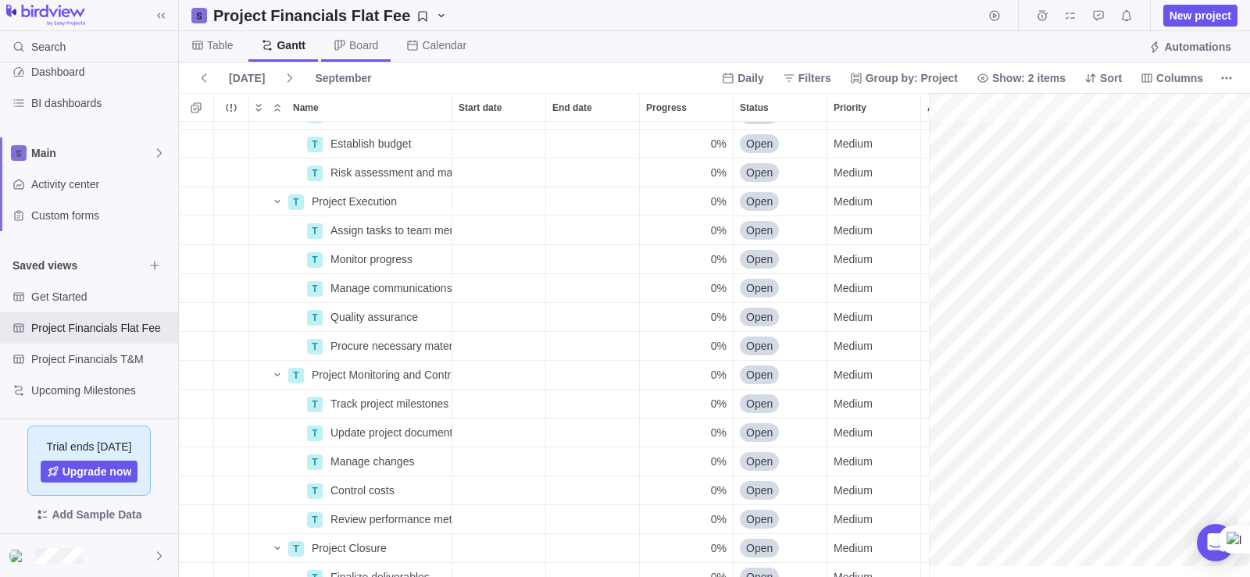
click at [334, 54] on span "Board" at bounding box center [356, 46] width 70 height 30
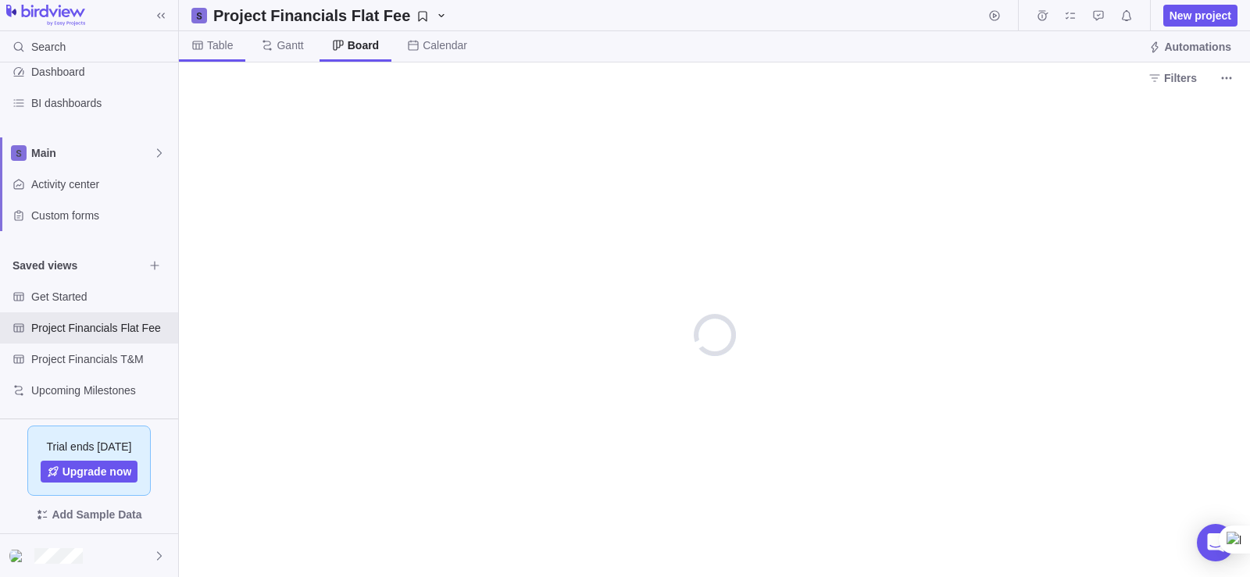
click at [215, 33] on span "Table" at bounding box center [212, 46] width 66 height 30
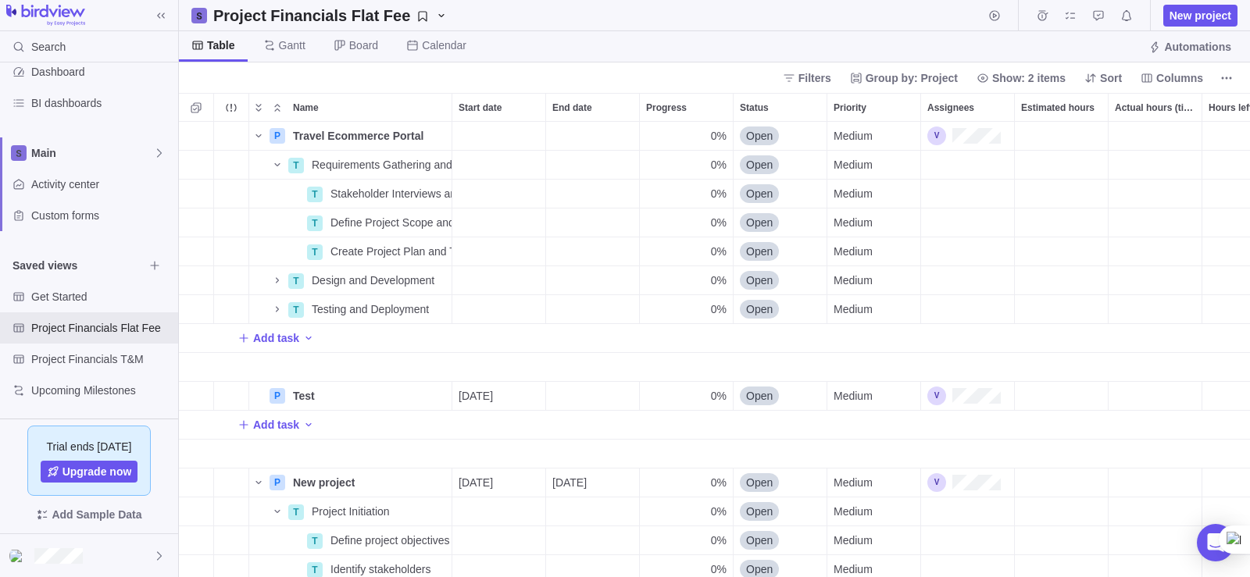
drag, startPoint x: 1249, startPoint y: 204, endPoint x: 1196, endPoint y: 150, distance: 76.3
click at [1196, 150] on html "Search Time logs history Invoices Resources Reports Dashboard BI dashboards Mai…" at bounding box center [625, 288] width 1250 height 577
click at [473, 163] on div "Start date" at bounding box center [498, 165] width 93 height 28
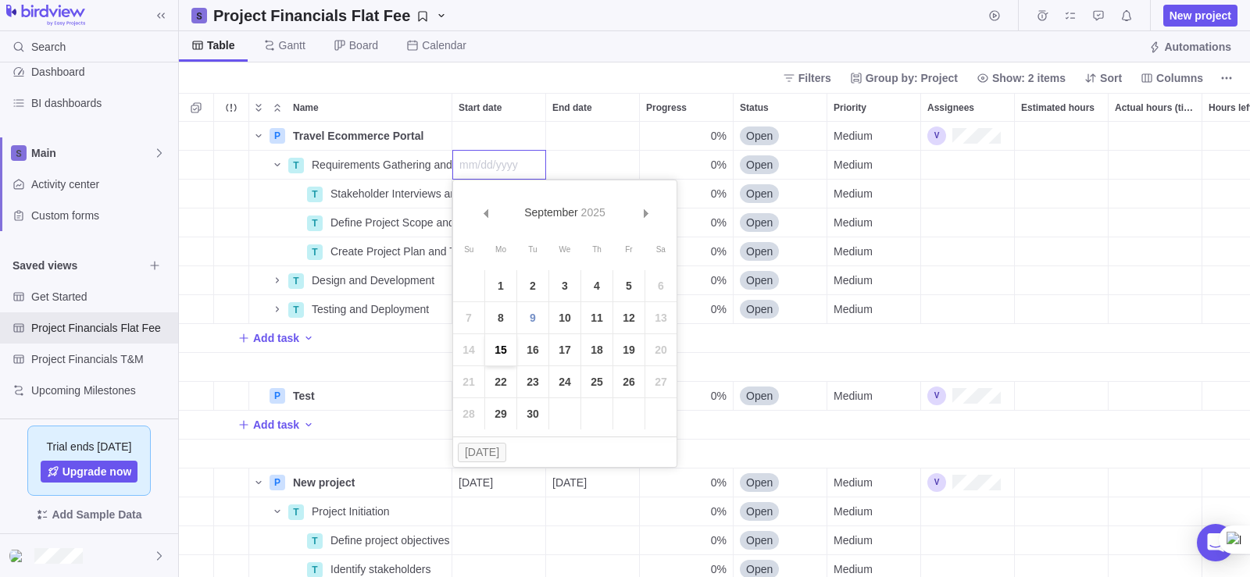
click at [504, 347] on link "15" at bounding box center [500, 349] width 31 height 31
click at [551, 162] on div "End date" at bounding box center [592, 165] width 93 height 28
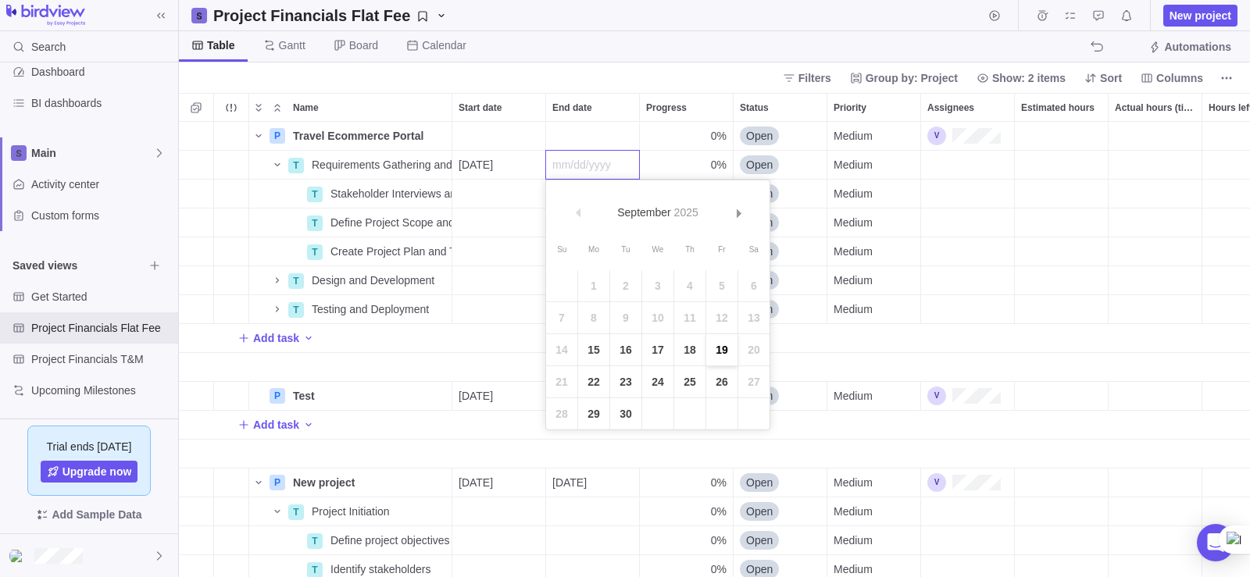
click at [729, 349] on link "19" at bounding box center [721, 349] width 31 height 31
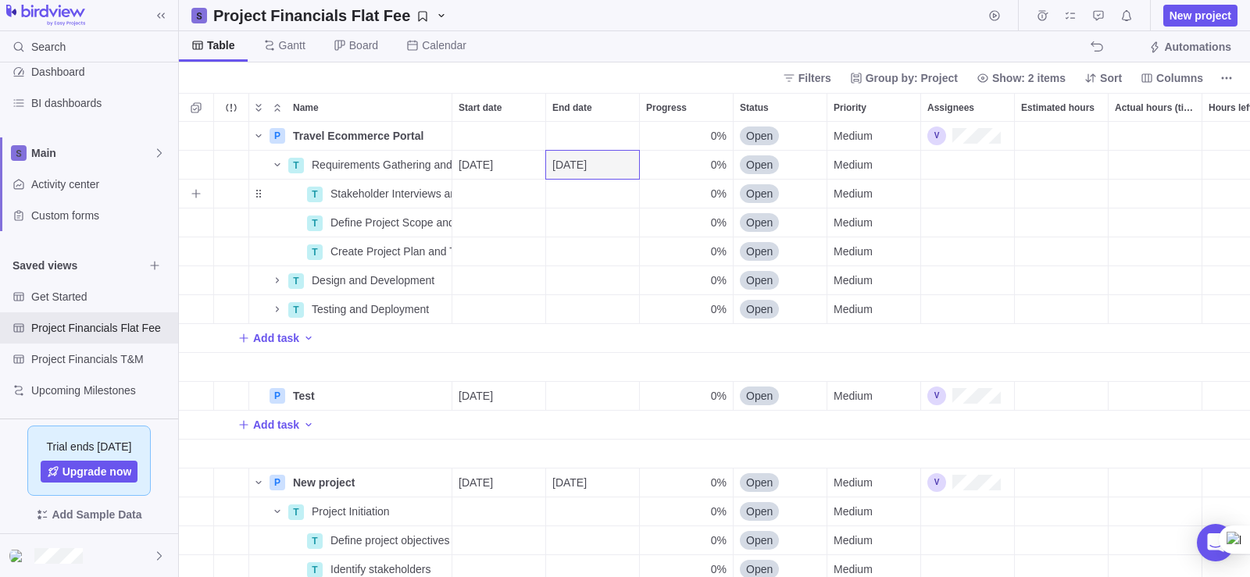
click at [477, 180] on div "Start date" at bounding box center [498, 194] width 93 height 28
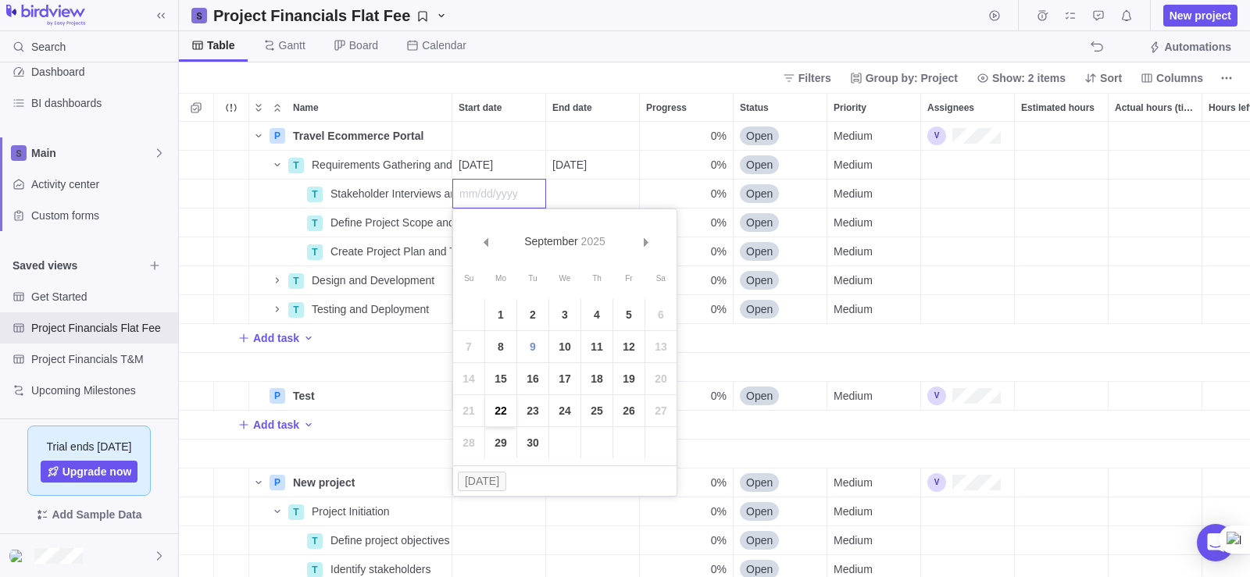
click at [502, 411] on link "22" at bounding box center [500, 410] width 31 height 31
click at [591, 191] on div "End date" at bounding box center [592, 194] width 93 height 28
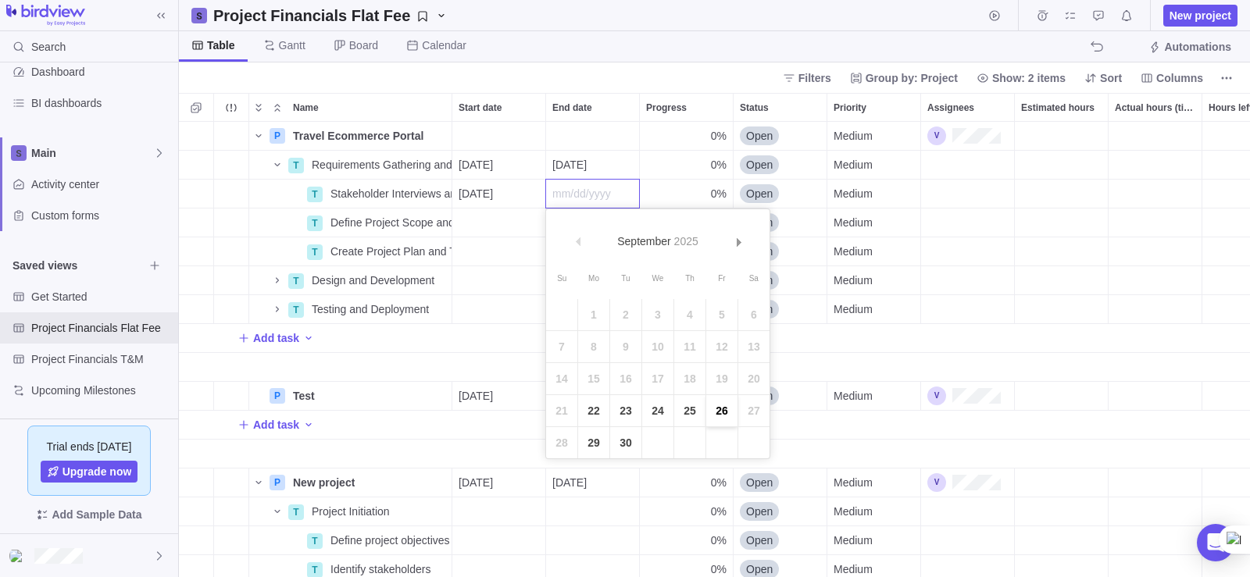
click at [727, 413] on link "26" at bounding box center [721, 410] width 31 height 31
click at [497, 211] on div "Start date" at bounding box center [498, 223] width 93 height 28
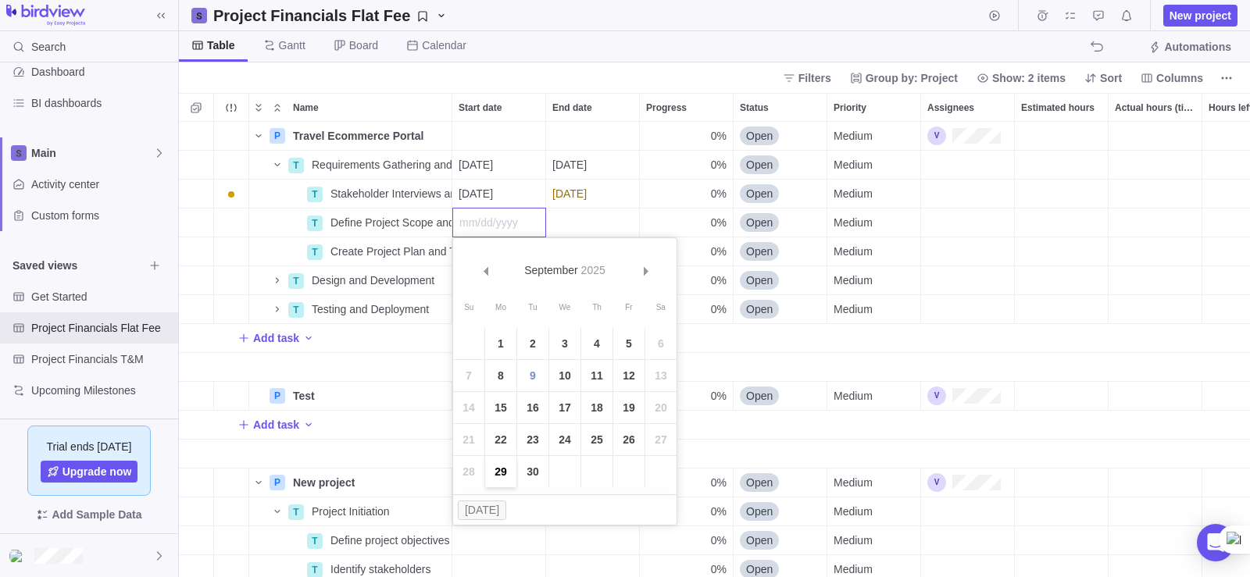
click at [494, 463] on link "29" at bounding box center [500, 471] width 31 height 31
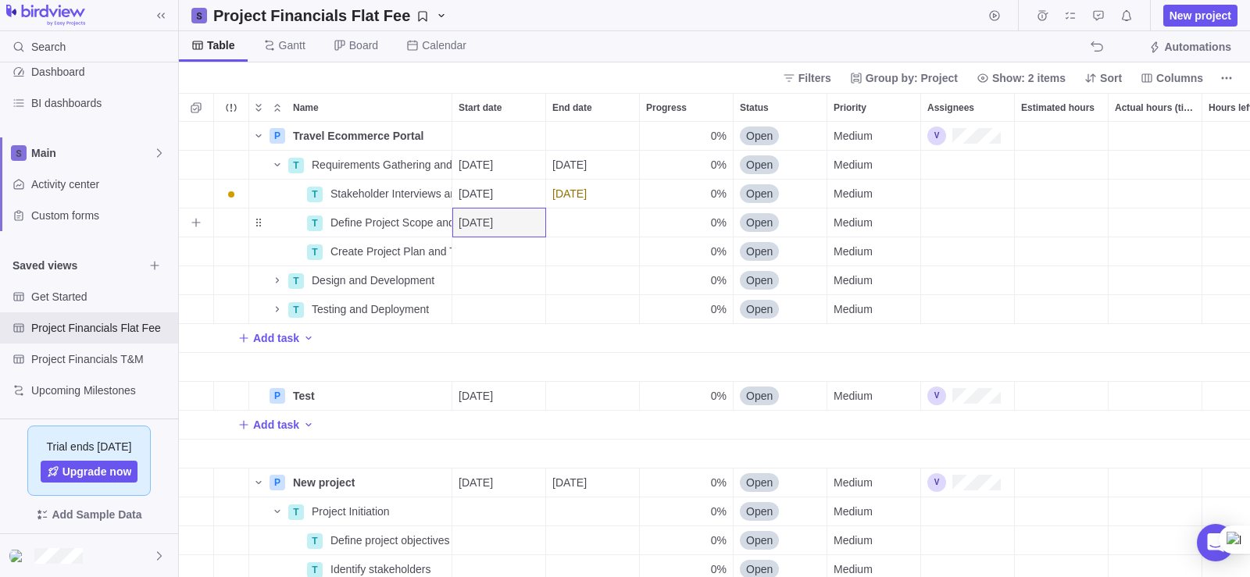
click at [585, 221] on div "End date" at bounding box center [592, 223] width 93 height 28
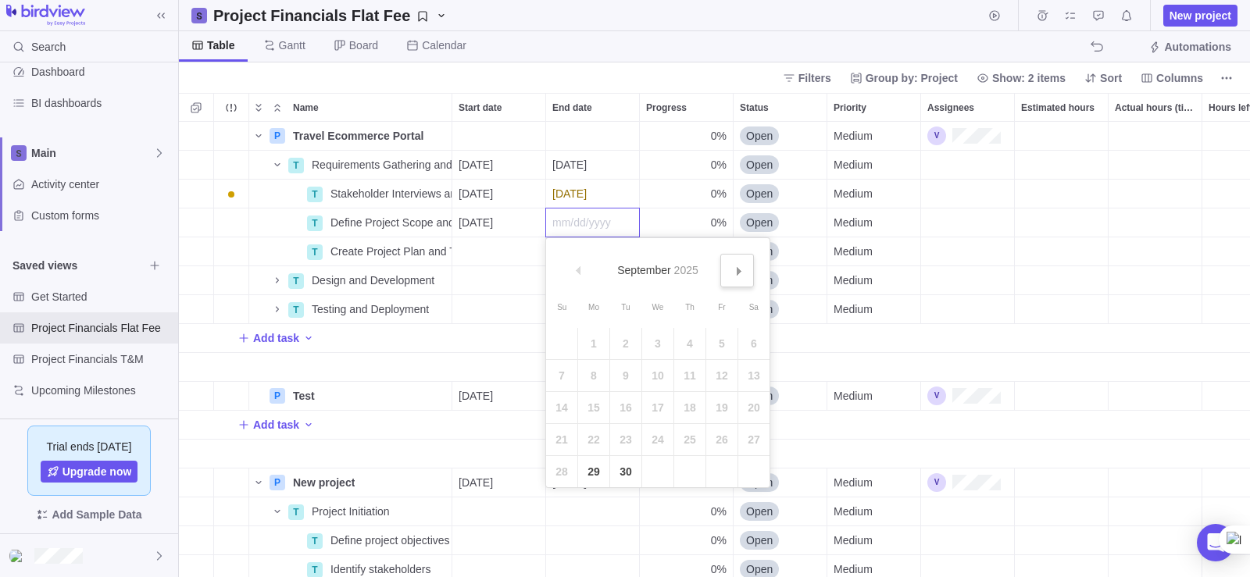
click at [742, 277] on link "Next" at bounding box center [737, 271] width 34 height 34
click at [719, 347] on link "3" at bounding box center [721, 343] width 31 height 31
click at [500, 233] on div "[DATE]" at bounding box center [498, 223] width 93 height 28
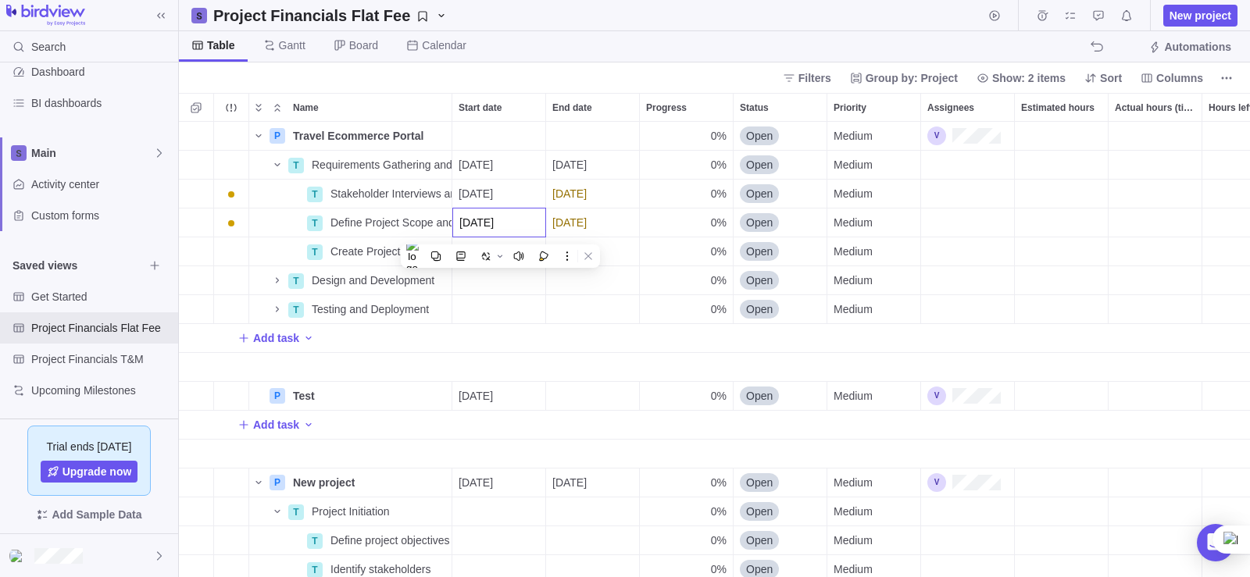
click at [476, 206] on div "P Travel Ecommerce Portal Details 0% Open Medium $0.00 $0.00 $0.00 $0.00 $0.00 …" at bounding box center [714, 350] width 1071 height 456
click at [472, 250] on div "Start date" at bounding box center [498, 252] width 93 height 28
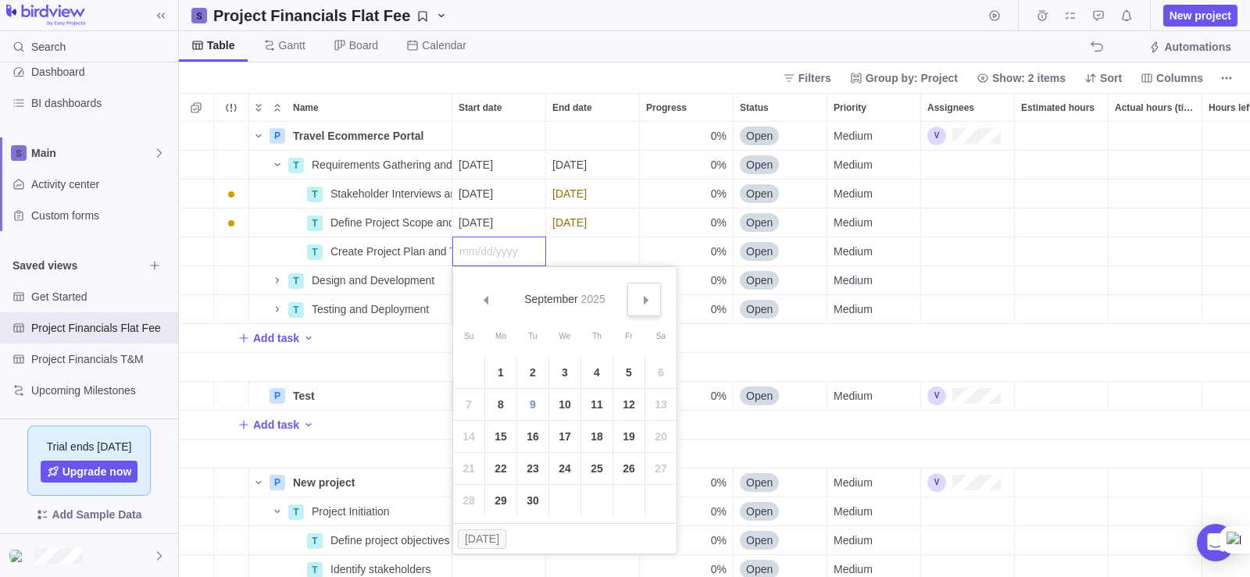
click at [645, 304] on span "Next" at bounding box center [646, 300] width 9 height 9
click at [500, 407] on link "6" at bounding box center [500, 404] width 31 height 31
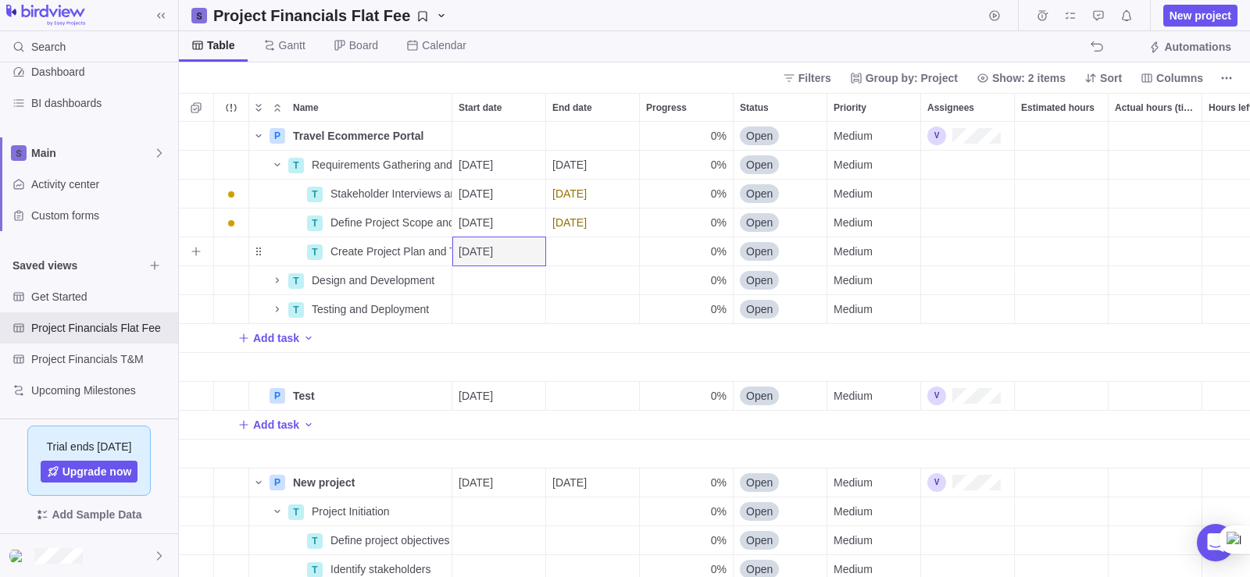
click at [564, 256] on div "End date" at bounding box center [592, 252] width 93 height 28
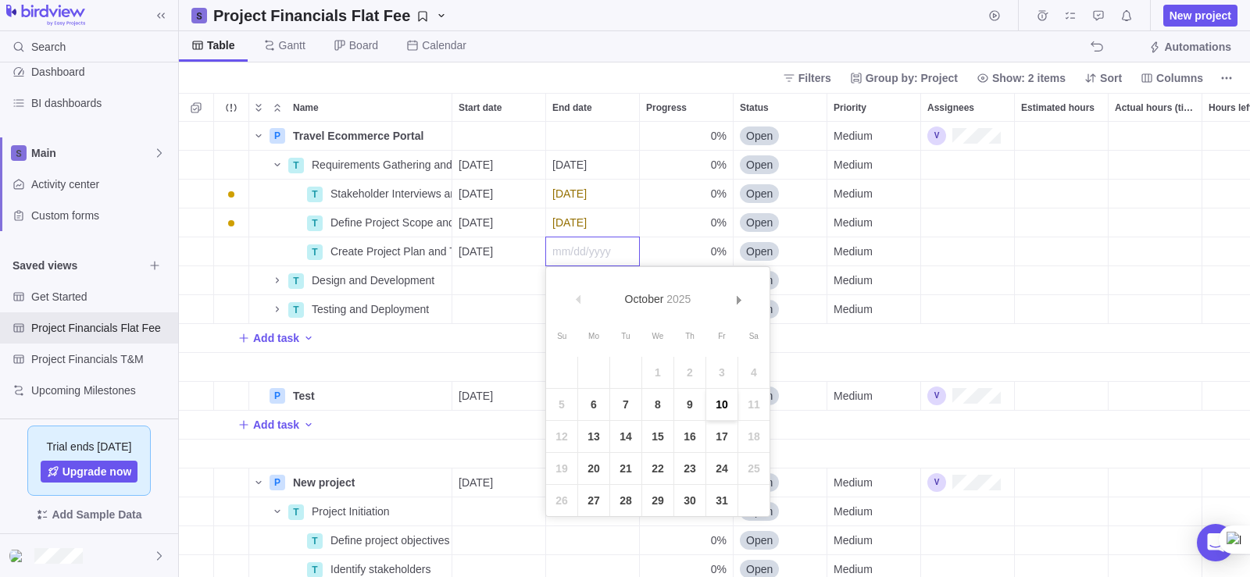
click at [725, 406] on link "10" at bounding box center [721, 404] width 31 height 31
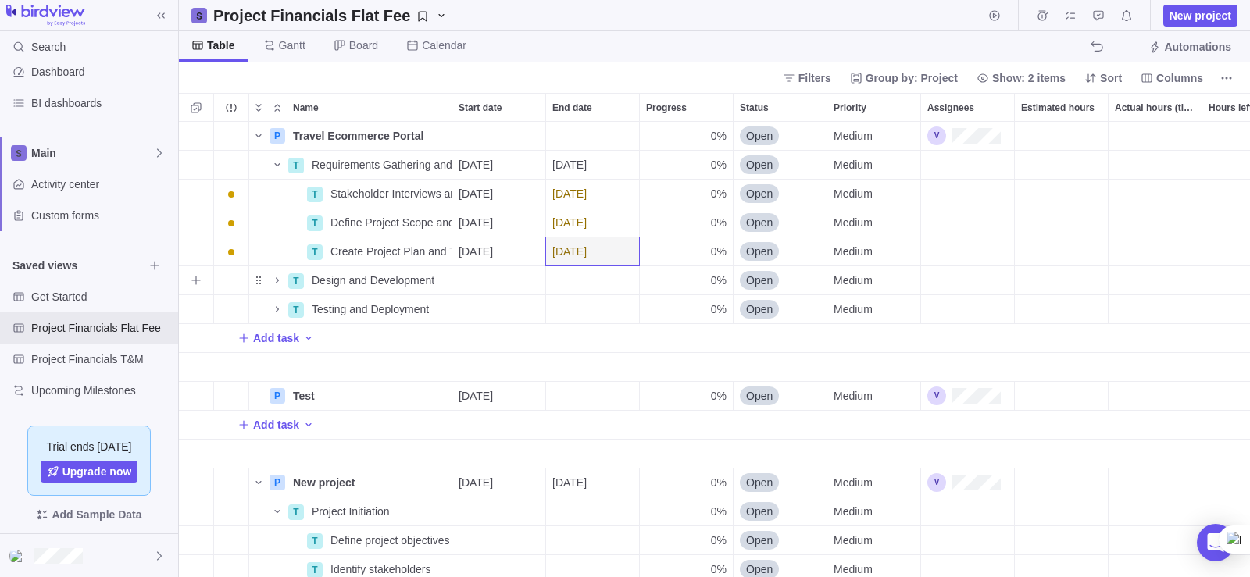
click at [504, 277] on div "Start date" at bounding box center [498, 280] width 93 height 28
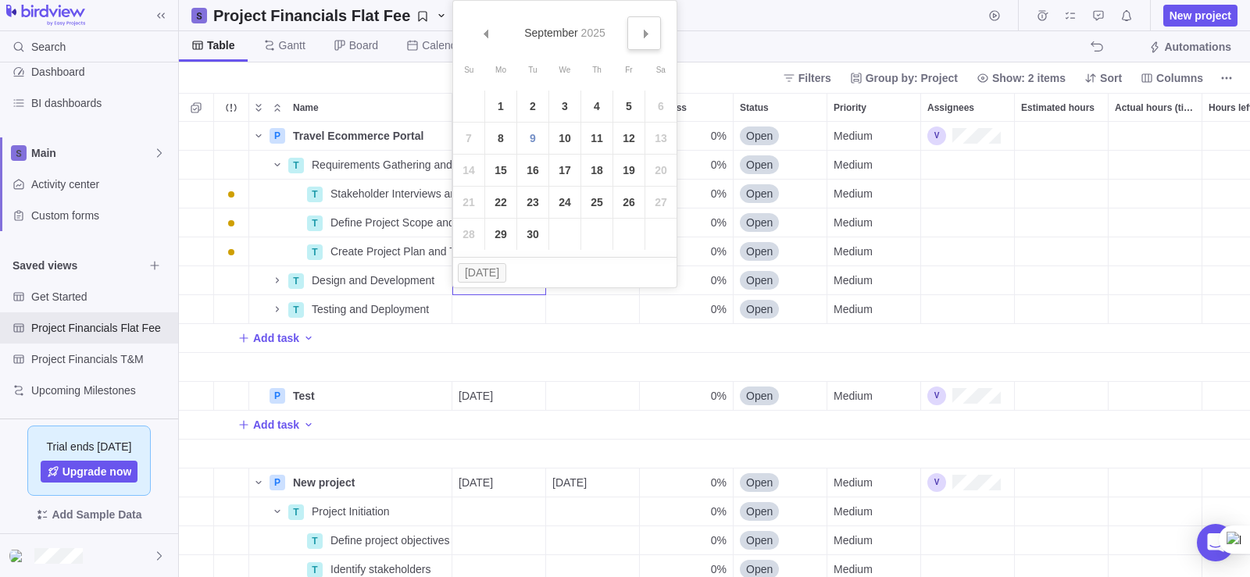
click at [644, 36] on span "Next" at bounding box center [646, 34] width 9 height 9
click at [498, 166] on link "13" at bounding box center [500, 170] width 31 height 31
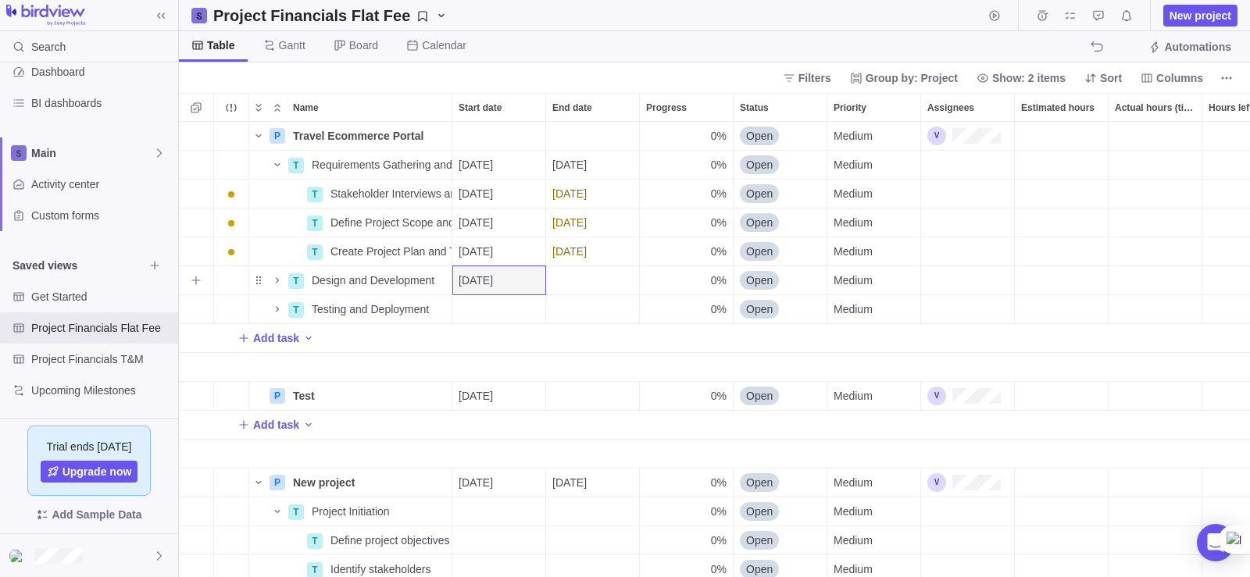
click at [568, 278] on div "End date" at bounding box center [592, 280] width 93 height 28
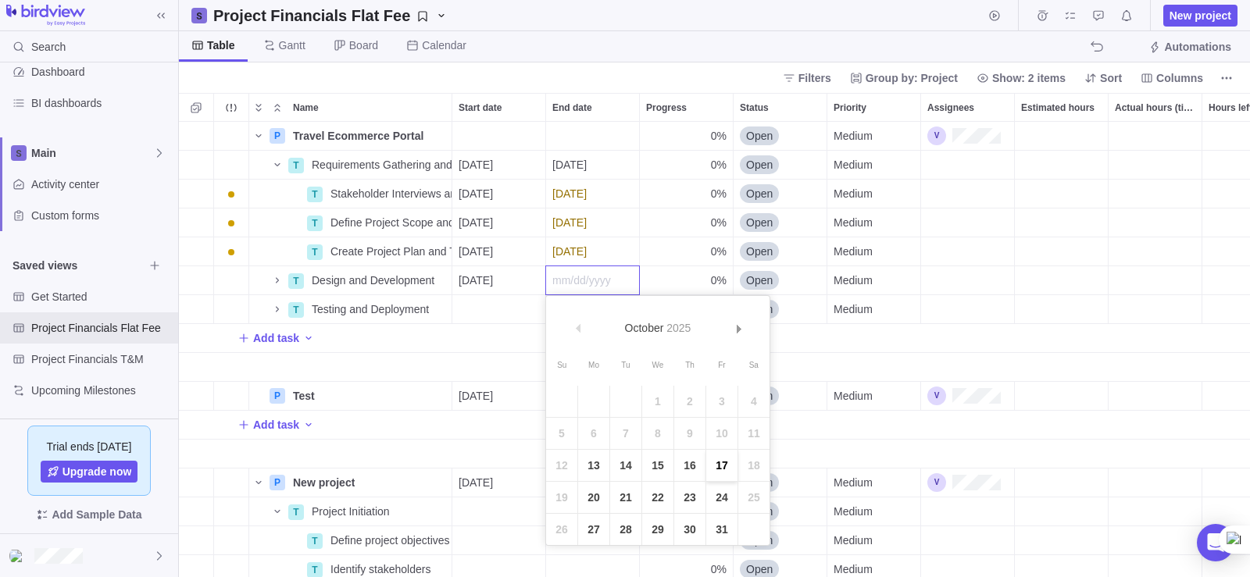
click at [724, 469] on link "17" at bounding box center [721, 465] width 31 height 31
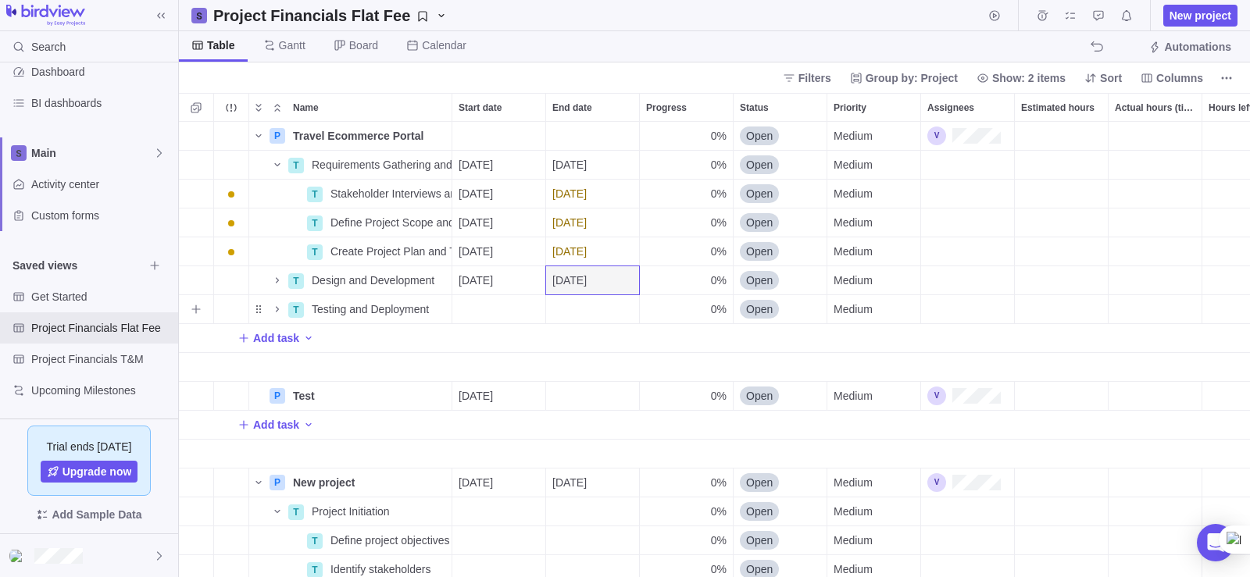
click at [497, 295] on div "Start date" at bounding box center [498, 309] width 93 height 28
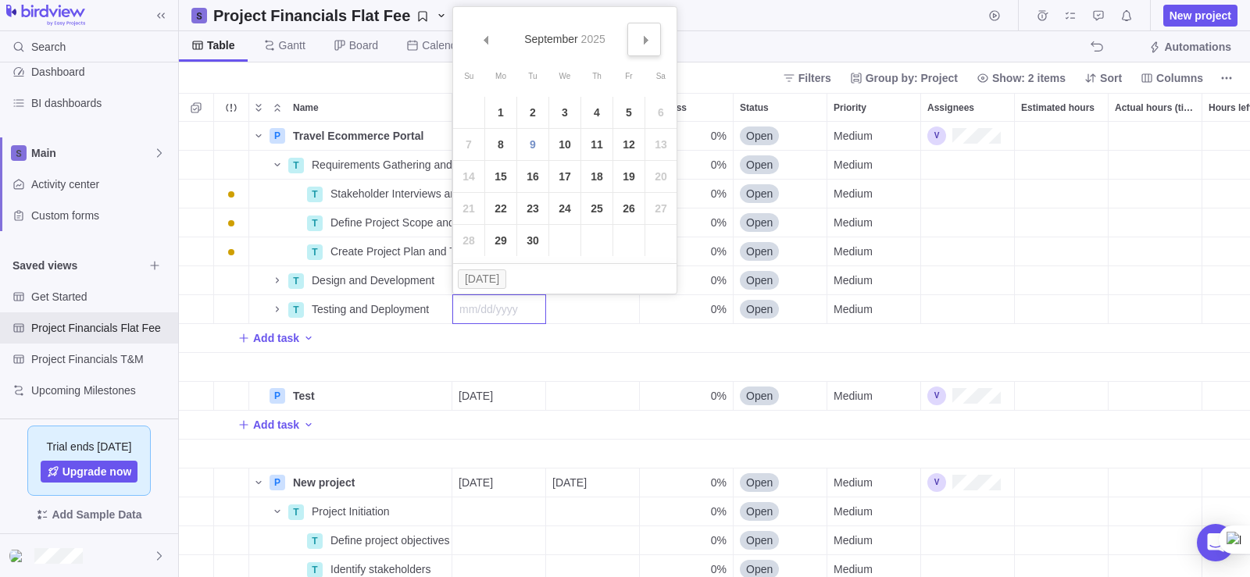
click at [638, 35] on link "Next" at bounding box center [644, 40] width 34 height 34
click at [503, 212] on link "20" at bounding box center [500, 208] width 31 height 31
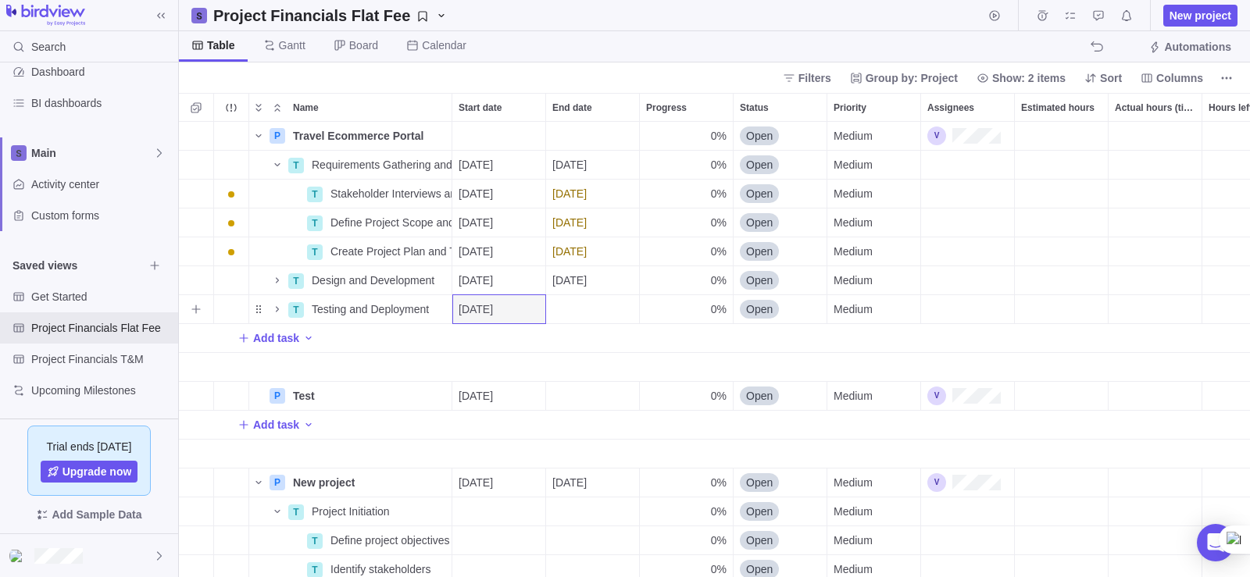
click at [581, 318] on div "End date" at bounding box center [592, 309] width 93 height 28
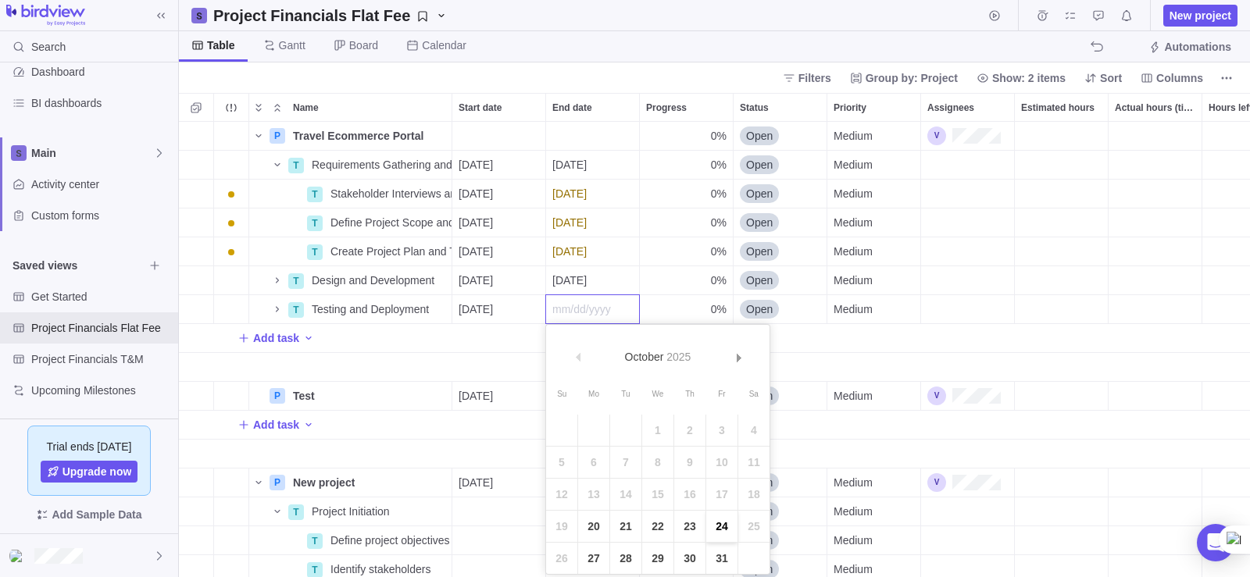
click at [721, 527] on link "24" at bounding box center [721, 526] width 31 height 31
click at [584, 166] on span "[DATE]" at bounding box center [569, 165] width 34 height 16
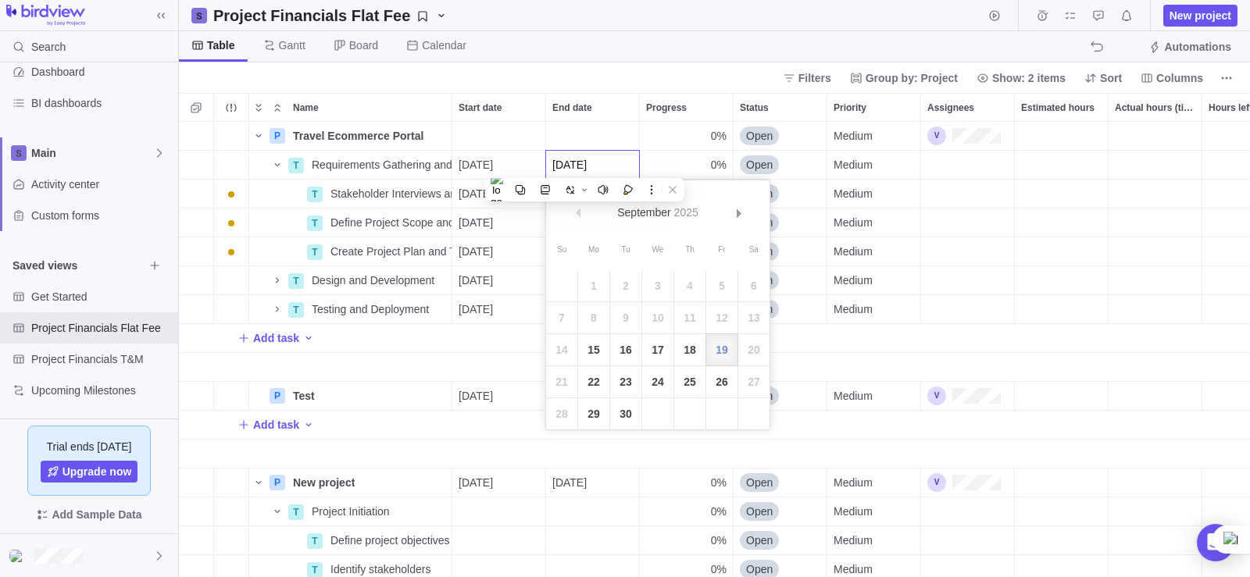
drag, startPoint x: 529, startPoint y: 293, endPoint x: 492, endPoint y: 289, distance: 36.9
click at [492, 289] on body "Search Time logs history Invoices Resources Reports Dashboard BI dashboards Mai…" at bounding box center [625, 288] width 1250 height 577
click at [492, 289] on div "P Travel Ecommerce Portal Details 0% Open Medium $0.00 $0.00 $0.00 $0.00 $0.00 …" at bounding box center [714, 350] width 1071 height 456
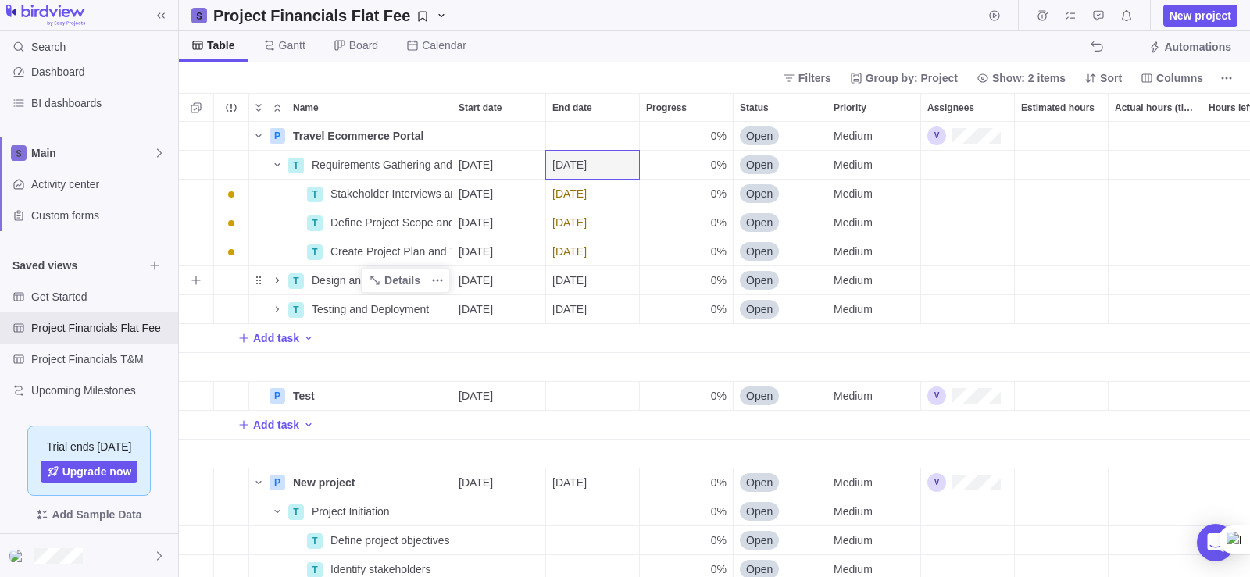
click at [280, 283] on icon "Name" at bounding box center [277, 280] width 13 height 13
click at [280, 283] on icon "Name" at bounding box center [277, 280] width 9 height 9
click at [280, 283] on icon "Name" at bounding box center [277, 280] width 13 height 13
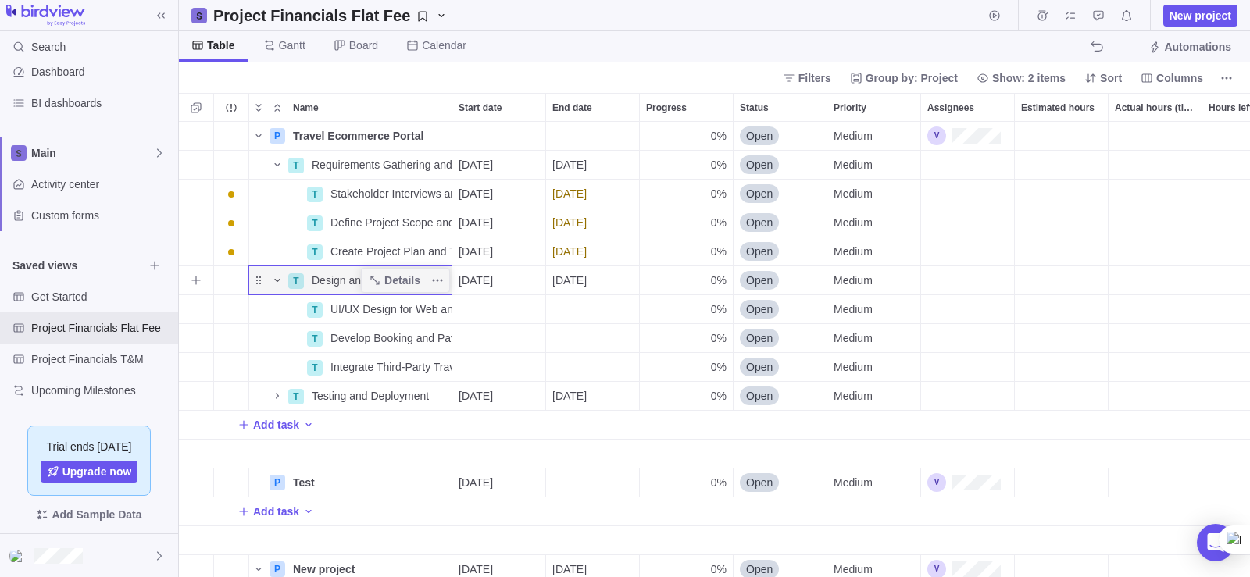
click at [280, 283] on icon "Name" at bounding box center [277, 280] width 13 height 13
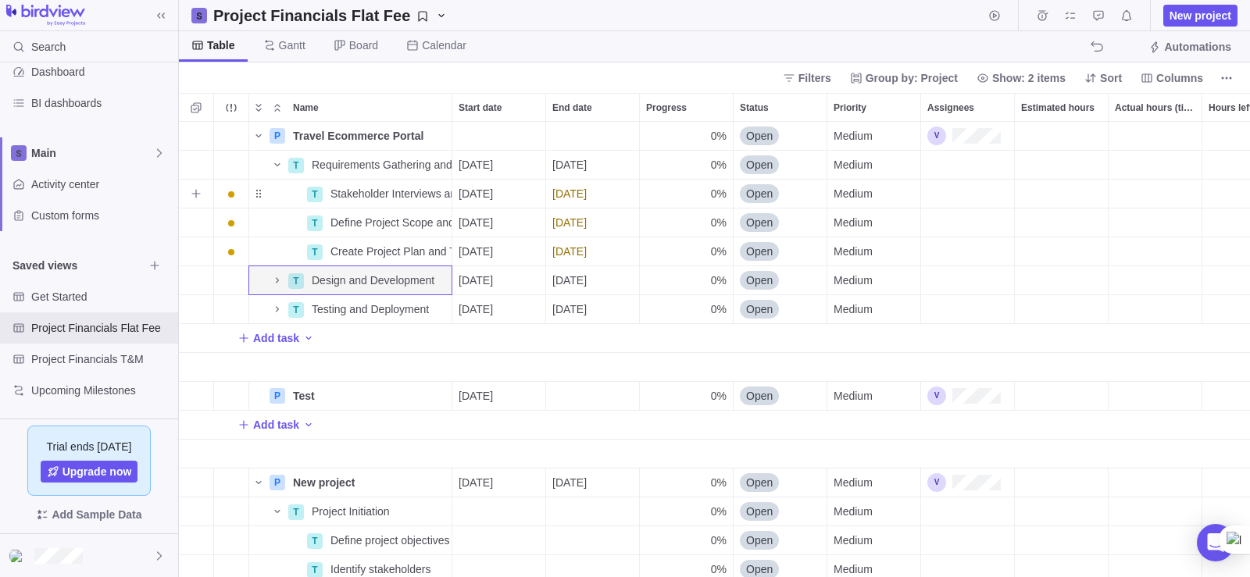
click at [970, 203] on div "Assignees" at bounding box center [967, 194] width 93 height 28
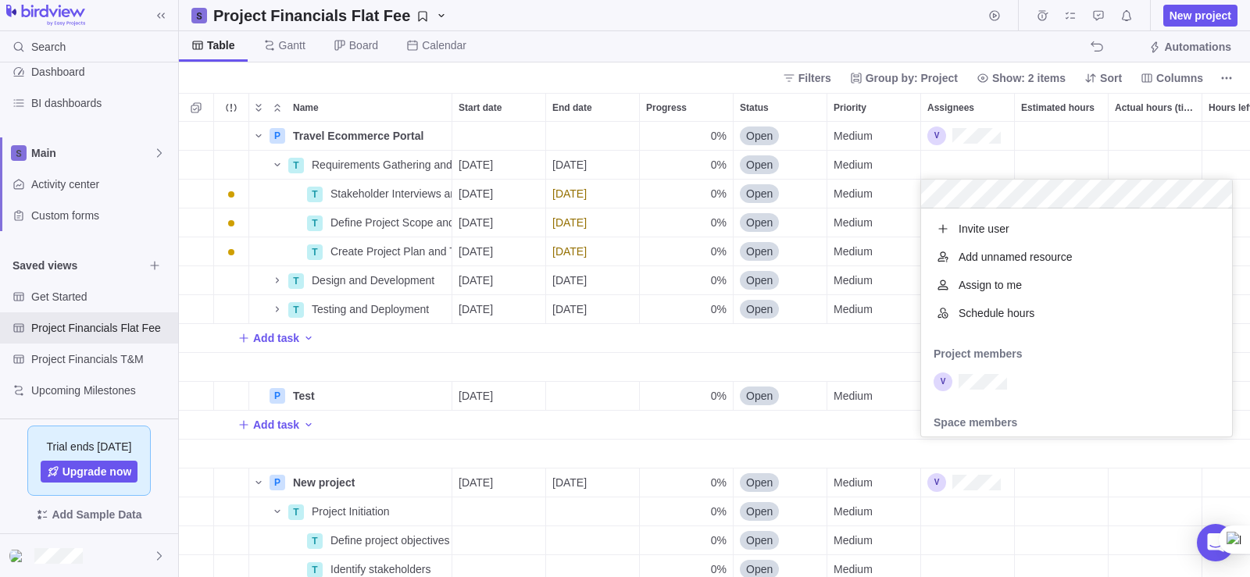
scroll to position [216, 299]
click at [1054, 171] on div "P Travel Ecommerce Portal Details 0% Open Medium $0.00 $0.00 $0.00 $0.00 $0.00 …" at bounding box center [714, 350] width 1071 height 456
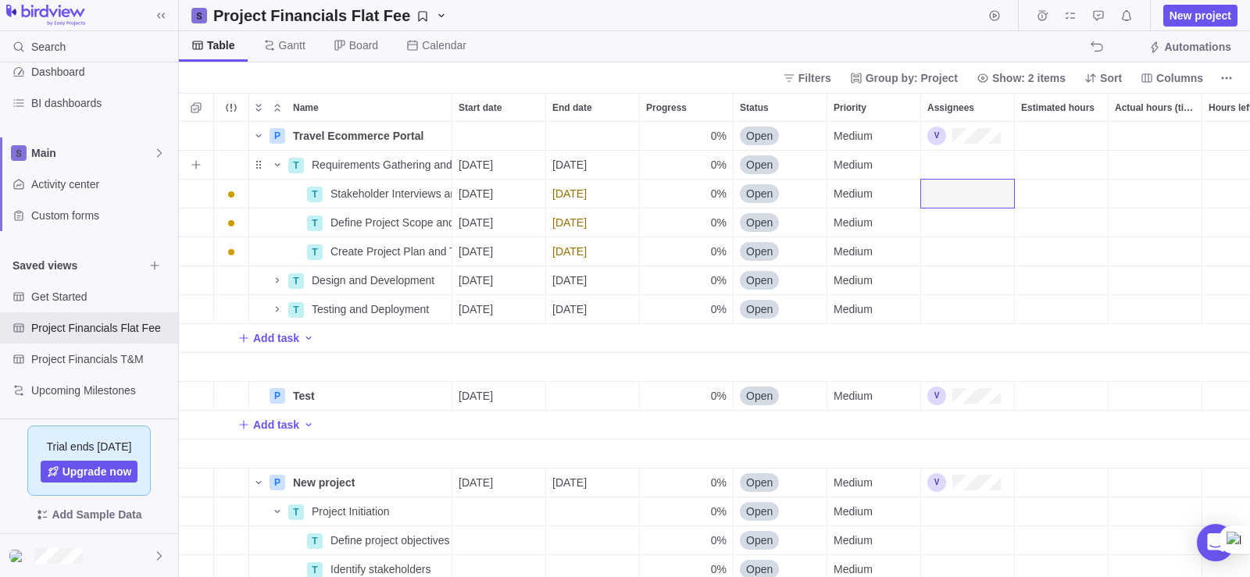
click at [1054, 171] on div "Estimated hours" at bounding box center [1061, 165] width 93 height 28
